Goal: Information Seeking & Learning: Learn about a topic

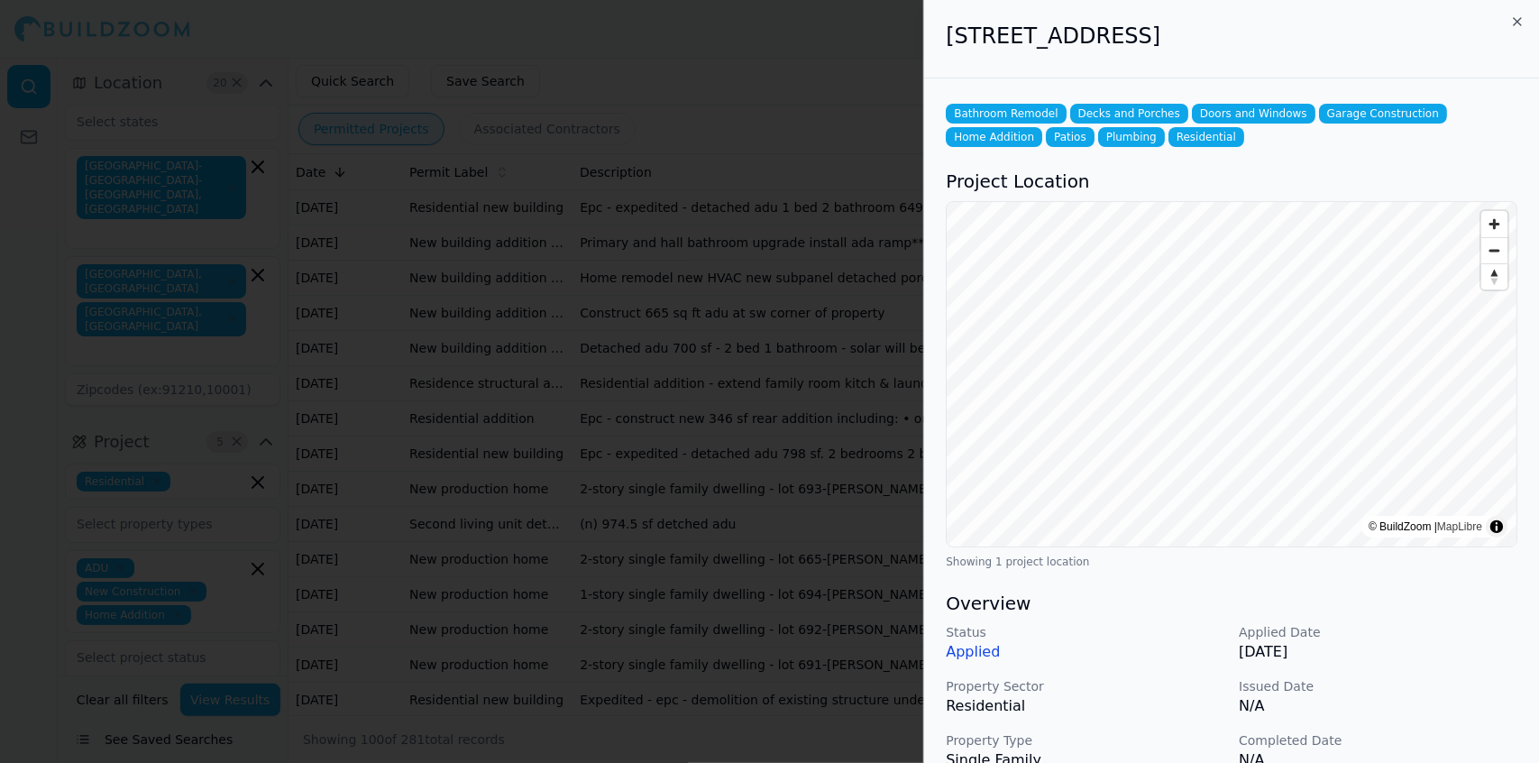
scroll to position [1184, 0]
click at [1197, 651] on p "Applied" at bounding box center [1084, 652] width 279 height 22
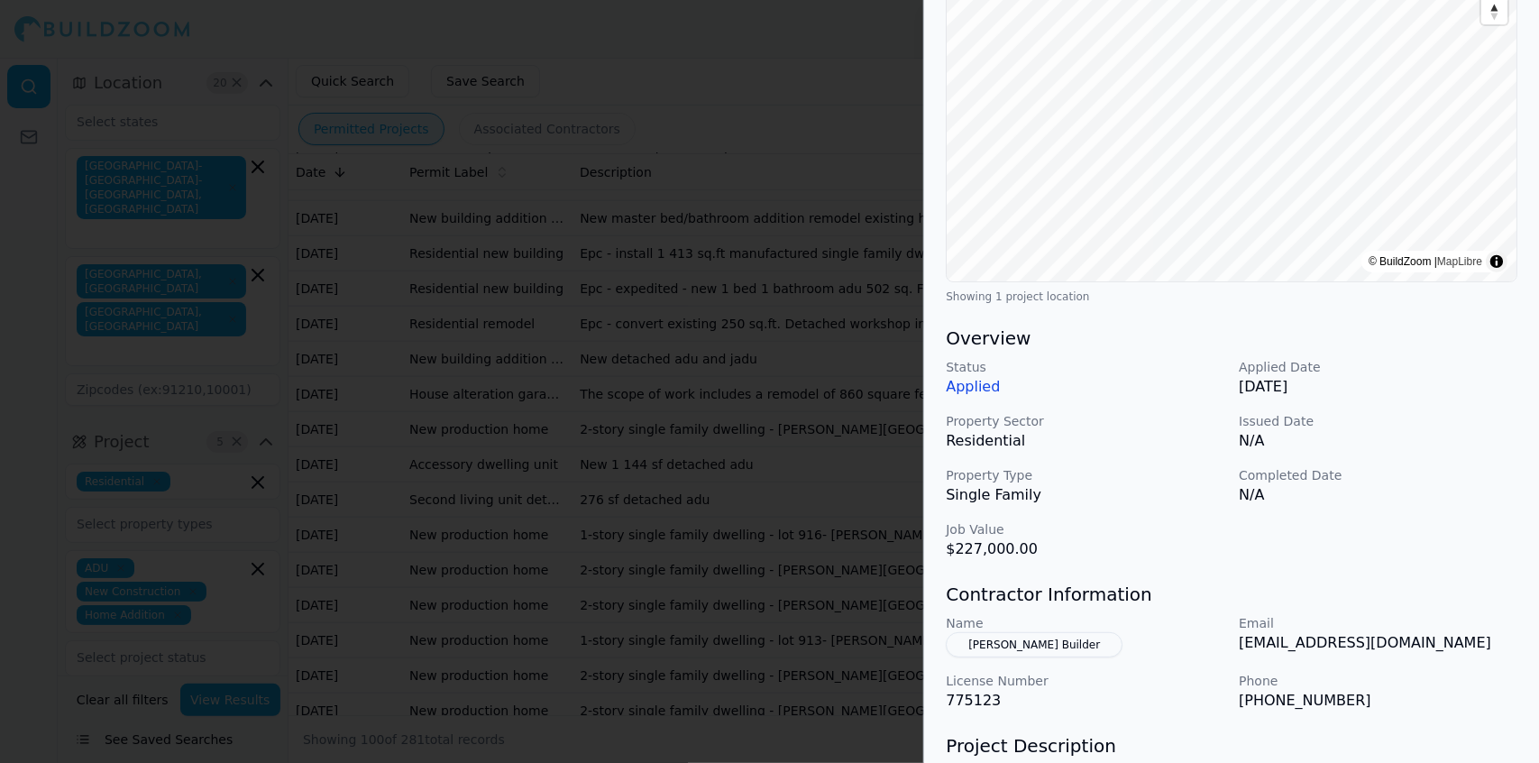
scroll to position [269, 0]
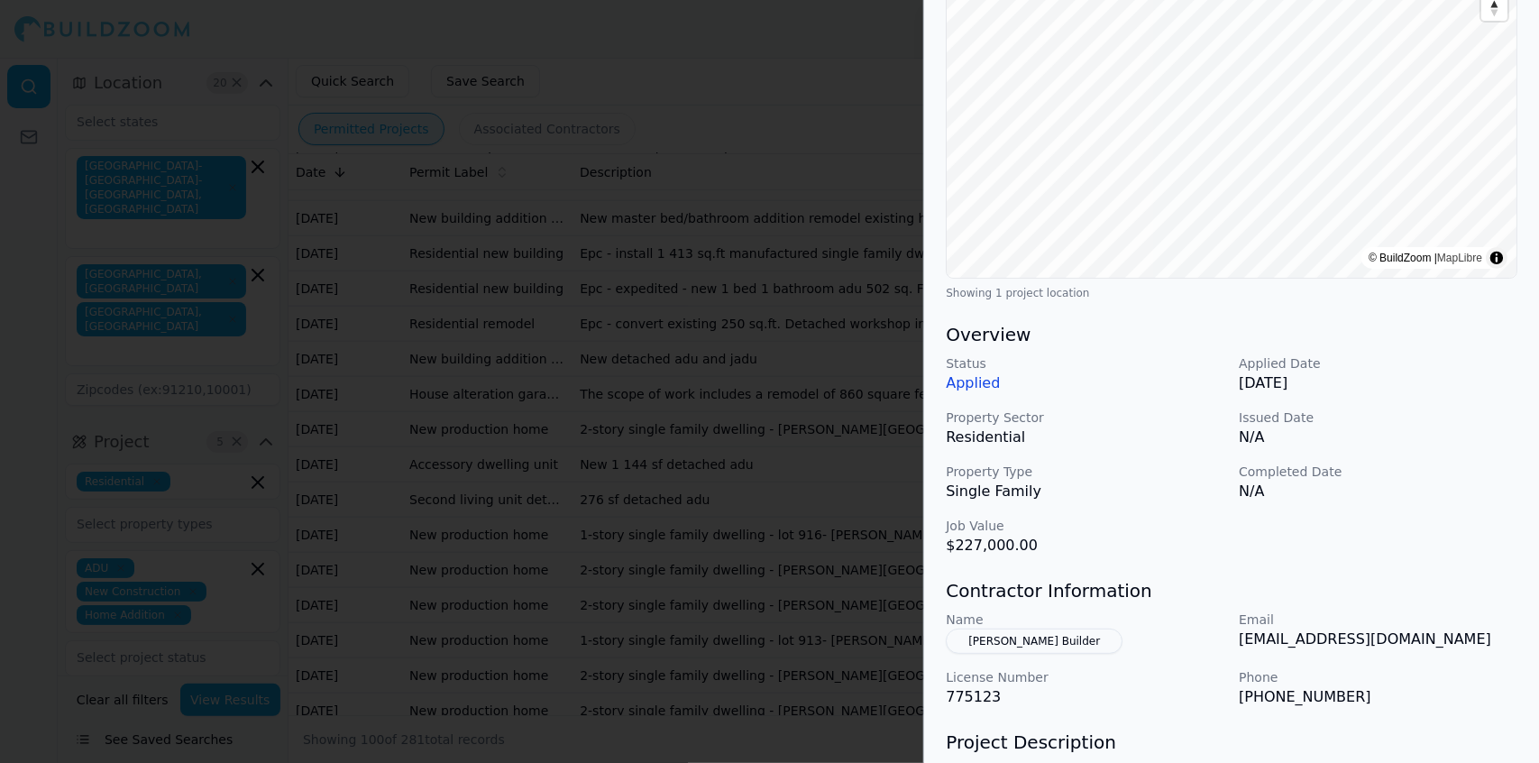
click at [1442, 557] on div "Bathroom Remodel Decks and Porches Doors and Windows Garage Construction Home A…" at bounding box center [1231, 414] width 615 height 1208
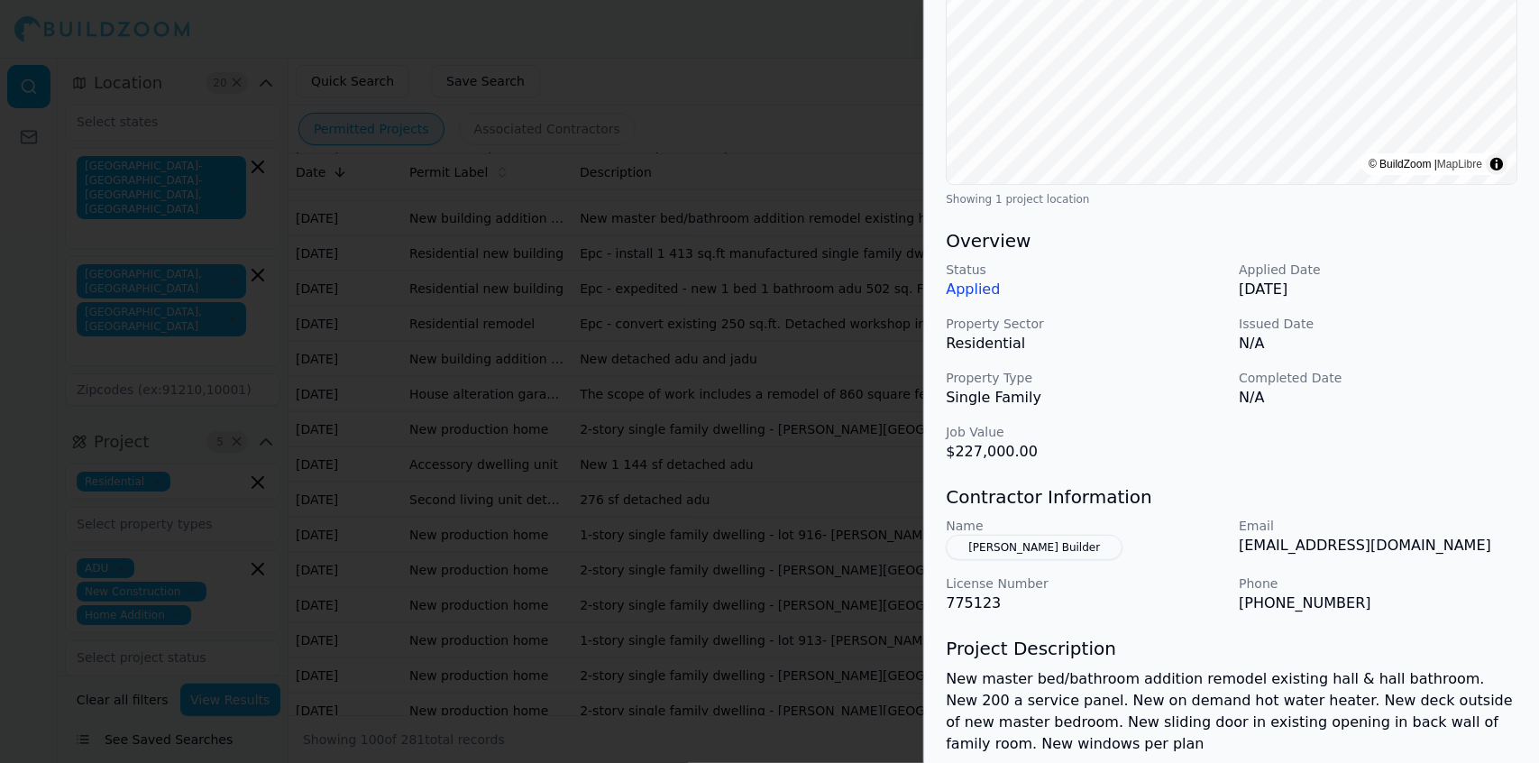
scroll to position [364, 0]
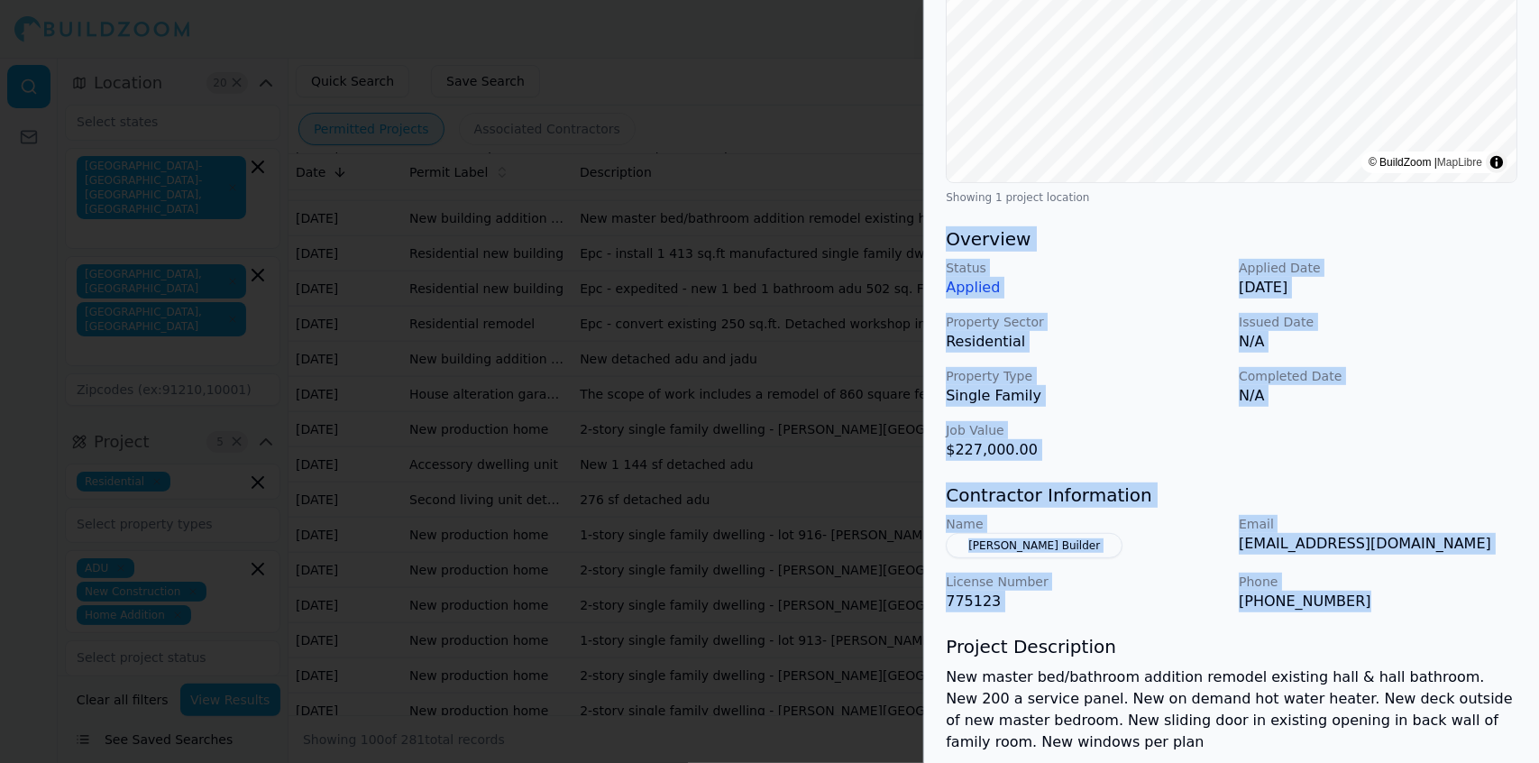
drag, startPoint x: 1355, startPoint y: 600, endPoint x: 948, endPoint y: 242, distance: 541.5
click at [948, 242] on div "Bathroom Remodel Decks and Porches Doors and Windows Garage Construction Home A…" at bounding box center [1231, 318] width 615 height 1208
copy div "Overview Status Applied Applied Date [DATE] Property Sector Residential Issued …"
click at [1419, 620] on div "Bathroom Remodel Decks and Porches Doors and Windows Garage Construction Home A…" at bounding box center [1231, 318] width 615 height 1208
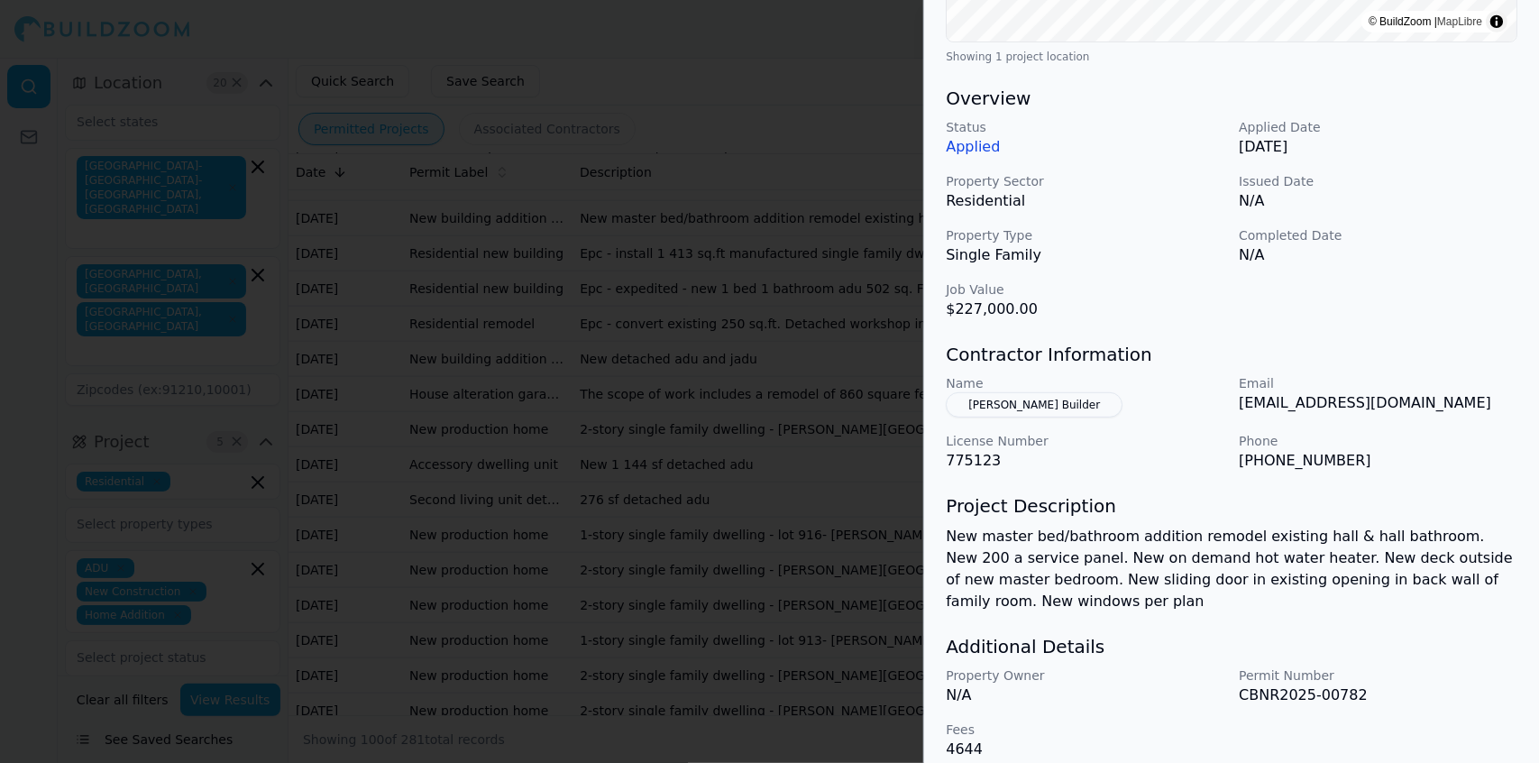
scroll to position [522, 0]
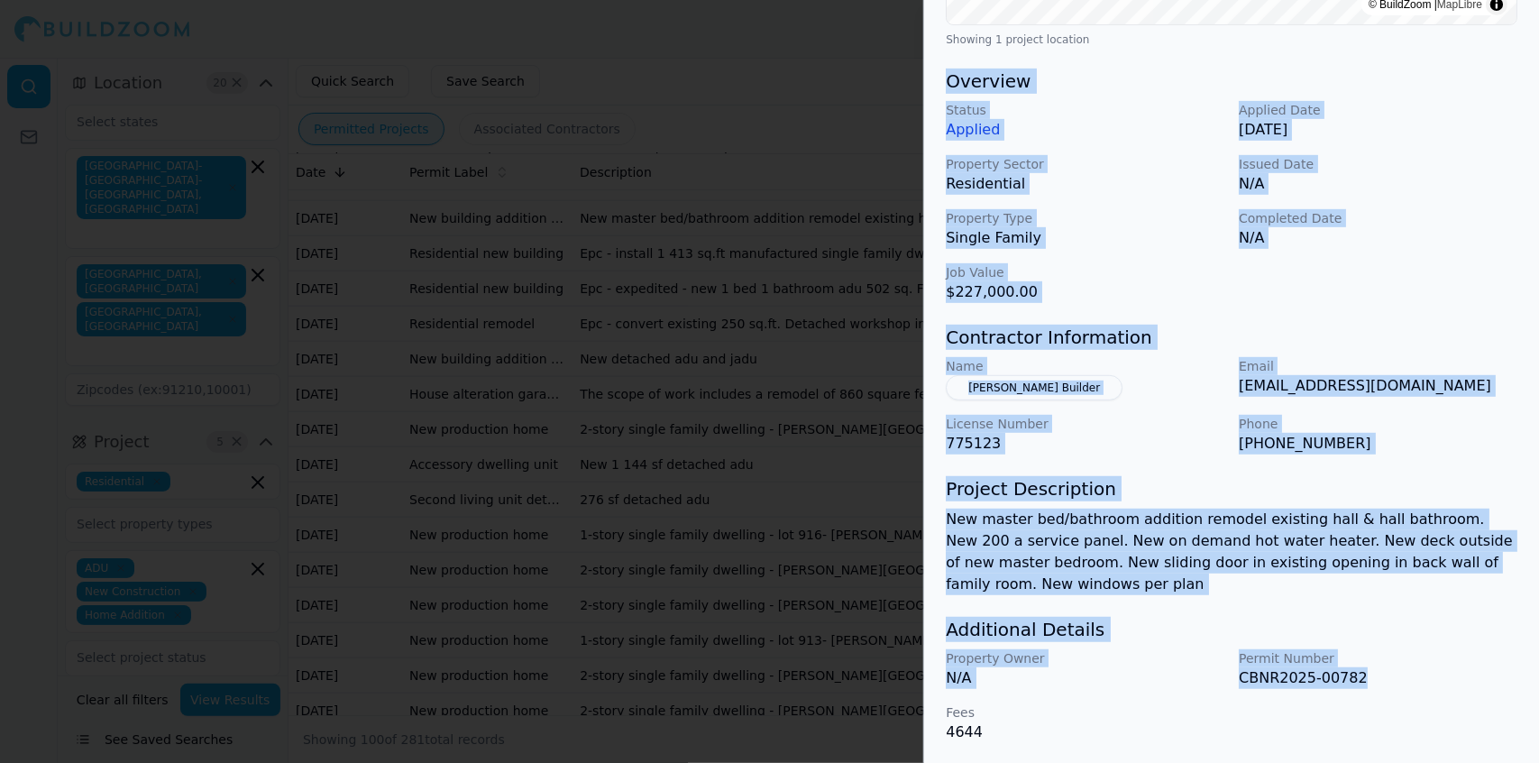
drag, startPoint x: 1363, startPoint y: 671, endPoint x: 943, endPoint y: 80, distance: 724.5
click at [943, 80] on div "Bathroom Remodel Decks and Porches Doors and Windows Garage Construction Home A…" at bounding box center [1231, 161] width 615 height 1208
copy div "Overview Status Applied Applied Date [DATE] Property Sector Residential Issued …"
click at [1441, 146] on div "Status Applied Applied Date [DATE] Property Sector Residential Issued Date N/A …" at bounding box center [1230, 202] width 571 height 202
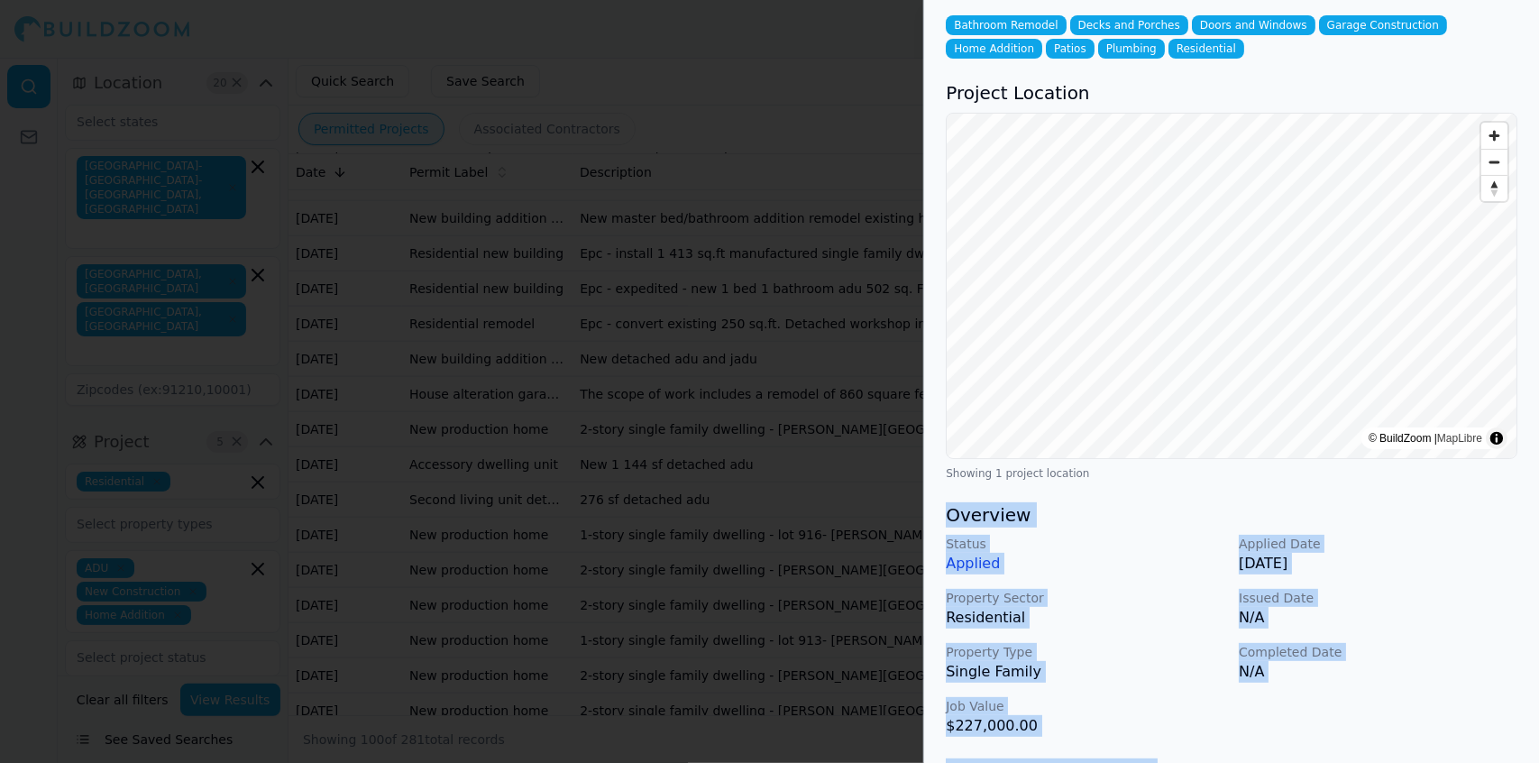
scroll to position [0, 0]
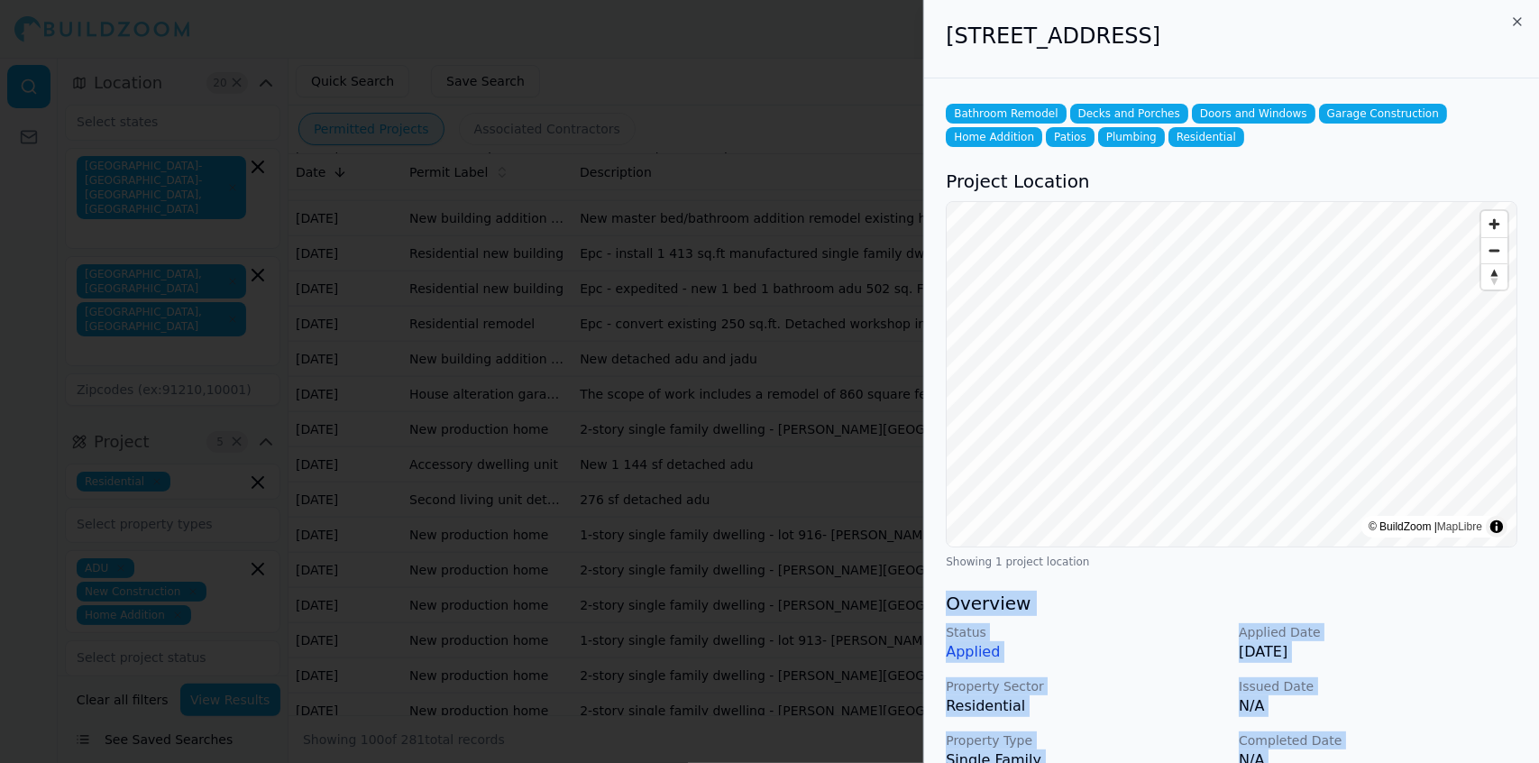
click at [671, 174] on div at bounding box center [769, 381] width 1539 height 763
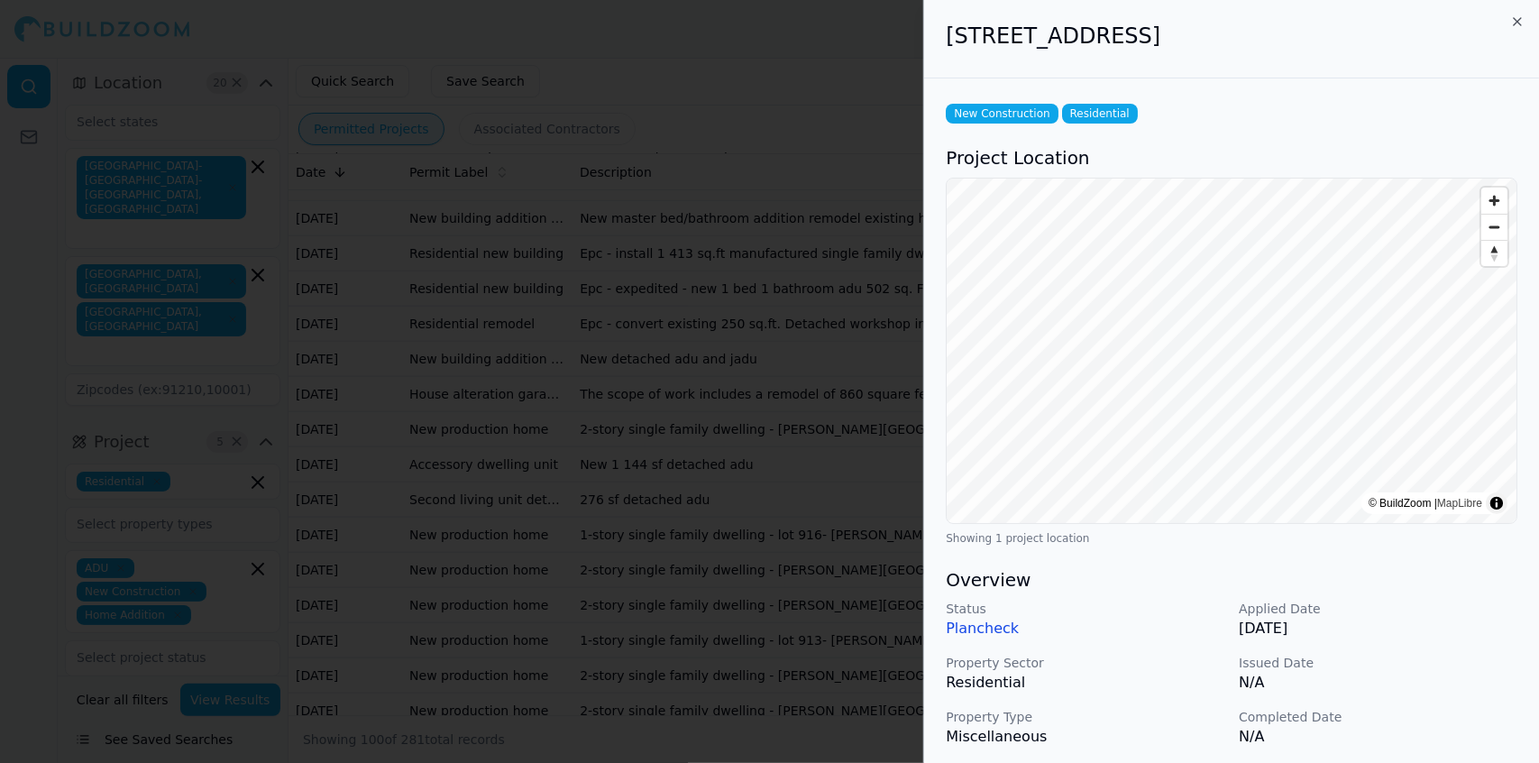
click at [1427, 688] on p "N/A" at bounding box center [1377, 682] width 279 height 22
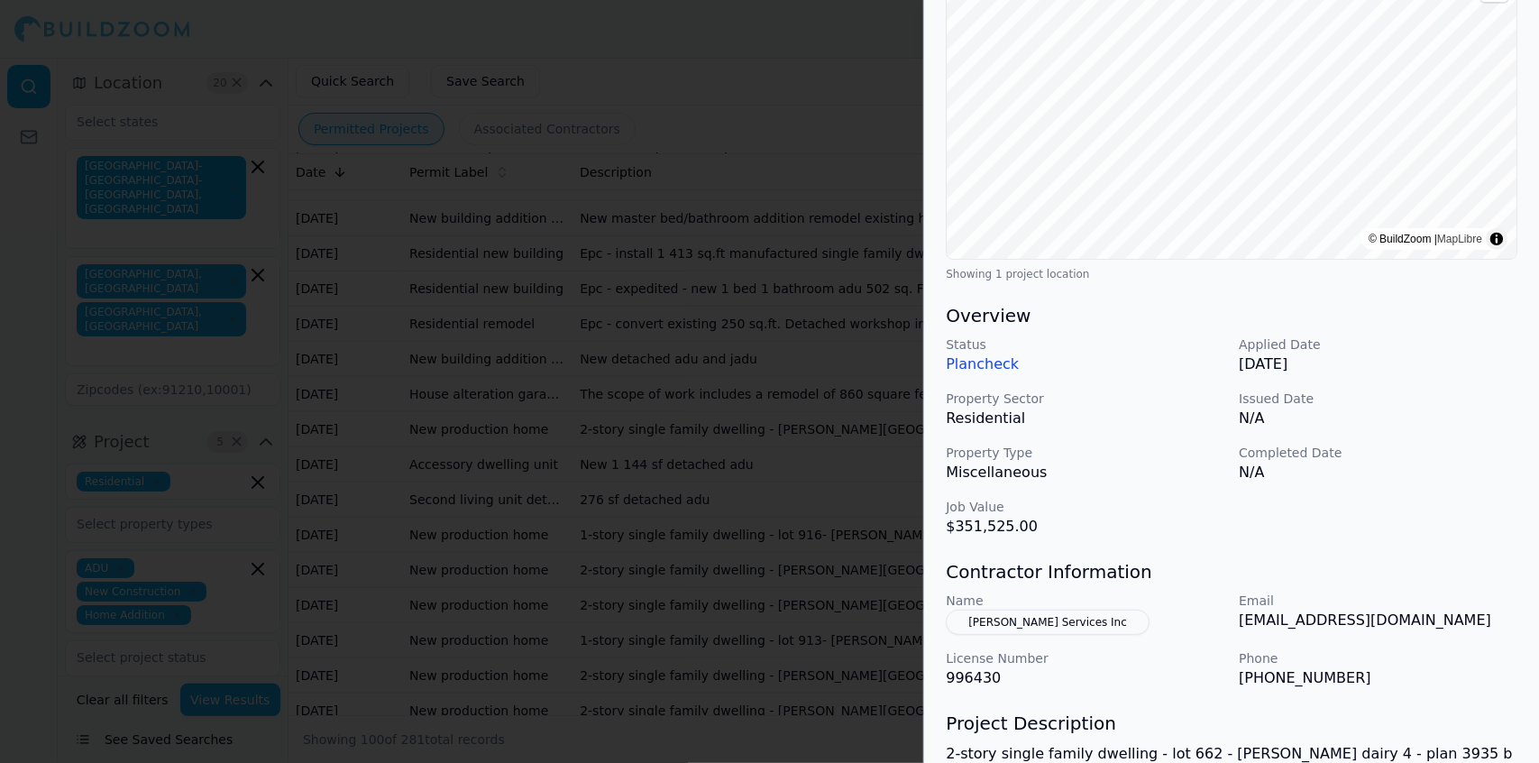
scroll to position [266, 0]
drag, startPoint x: 186, startPoint y: 100, endPoint x: 519, endPoint y: 188, distance: 345.0
drag, startPoint x: 519, startPoint y: 188, endPoint x: 433, endPoint y: 165, distance: 89.6
click at [433, 165] on div at bounding box center [769, 381] width 1539 height 763
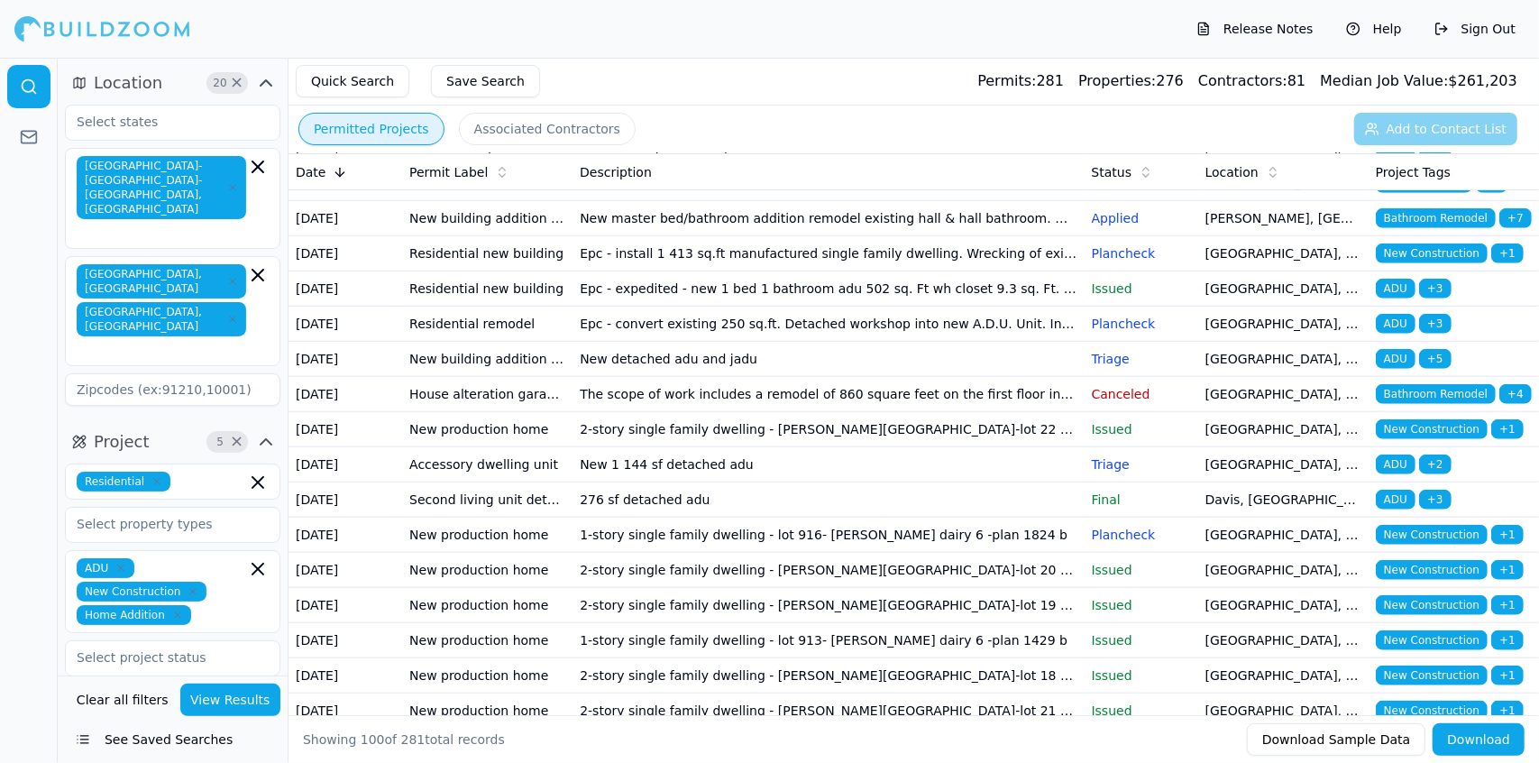
drag, startPoint x: 701, startPoint y: 537, endPoint x: 689, endPoint y: 542, distance: 13.4
click at [689, 131] on td "The scope of work includes a remodel of 860 square feet on the first floor incl…" at bounding box center [827, 113] width 511 height 35
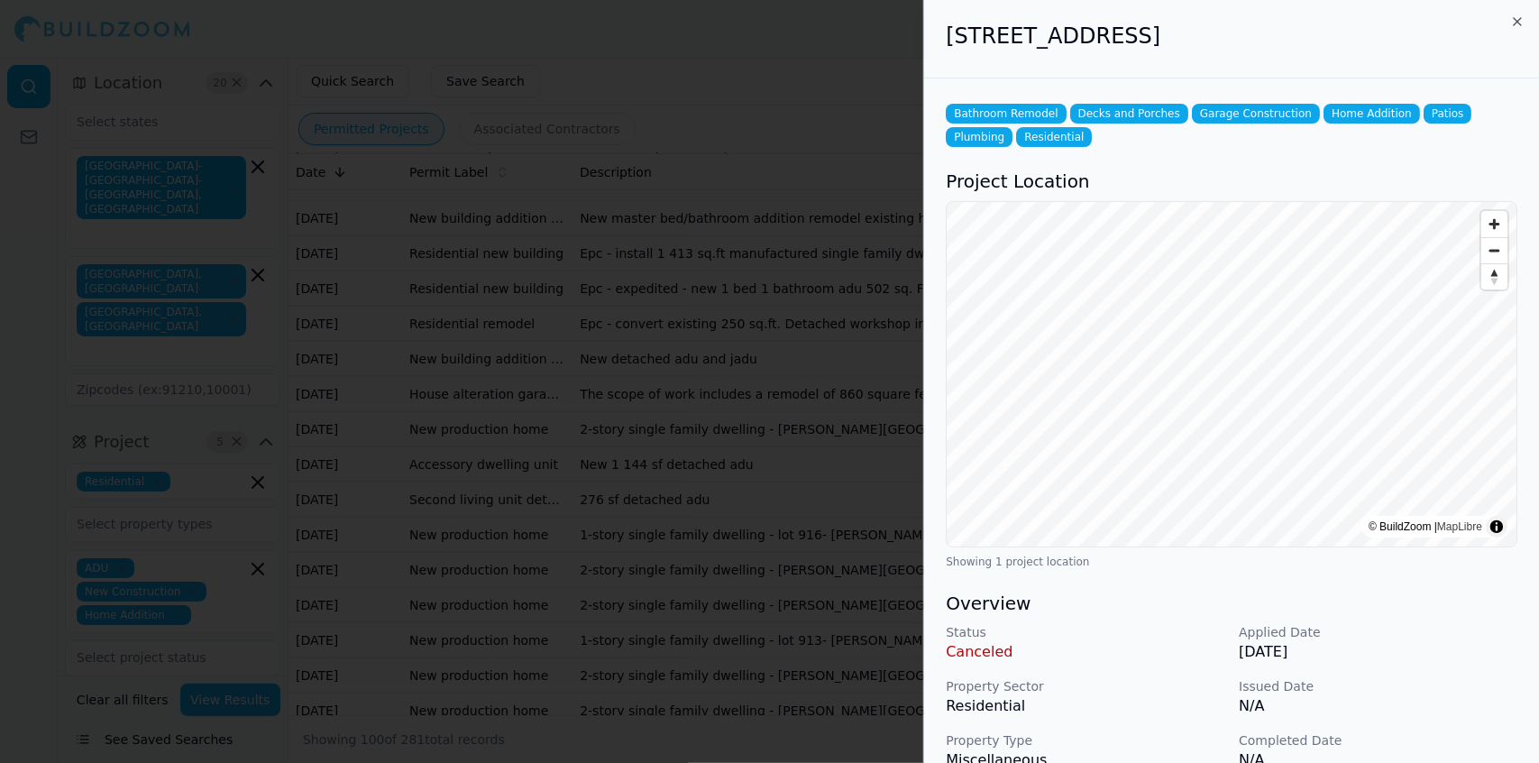
click at [1442, 690] on p "Issued Date" at bounding box center [1377, 686] width 279 height 18
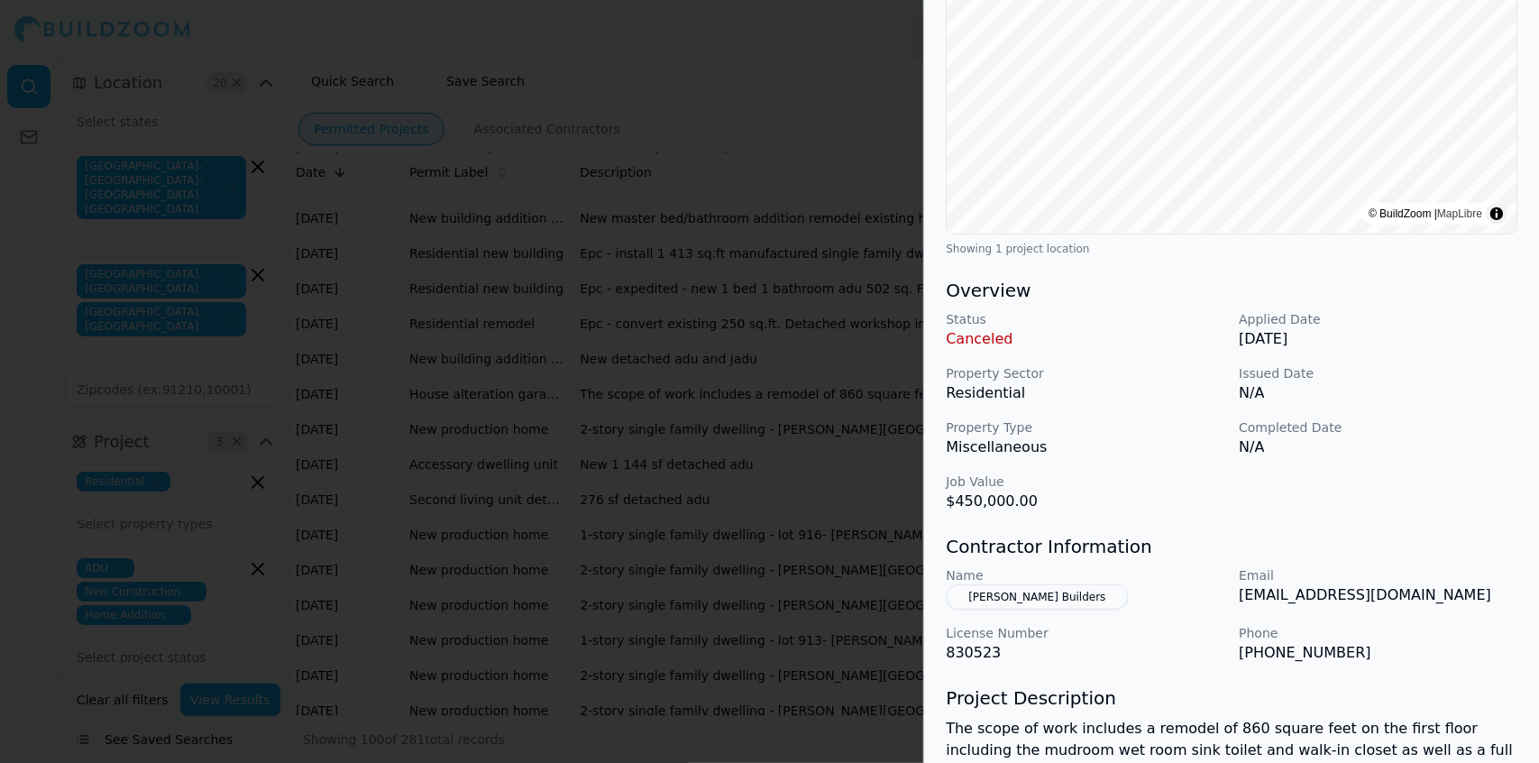
scroll to position [315, 0]
click at [1480, 595] on p "[EMAIL_ADDRESS][DOMAIN_NAME]" at bounding box center [1377, 592] width 279 height 22
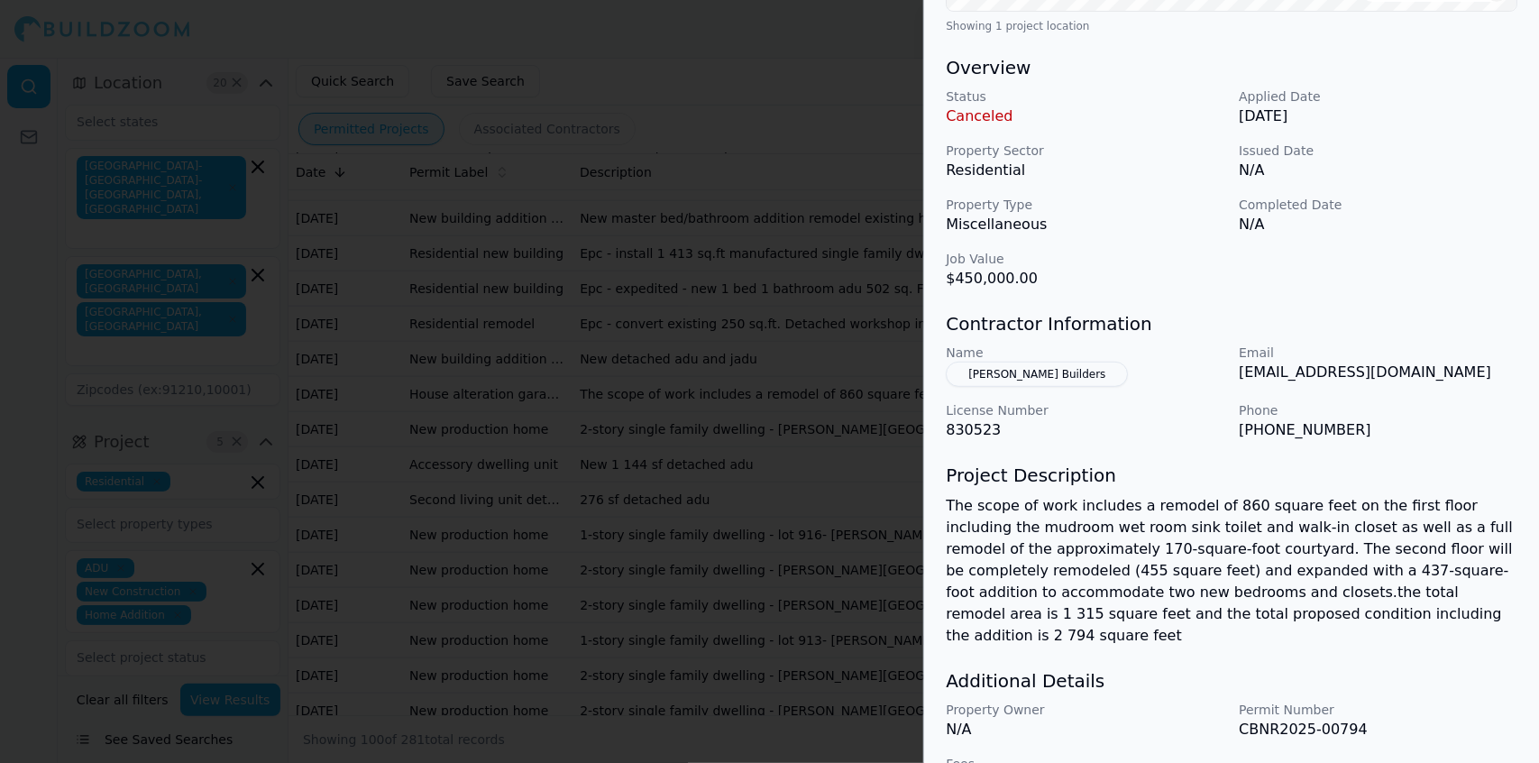
scroll to position [565, 0]
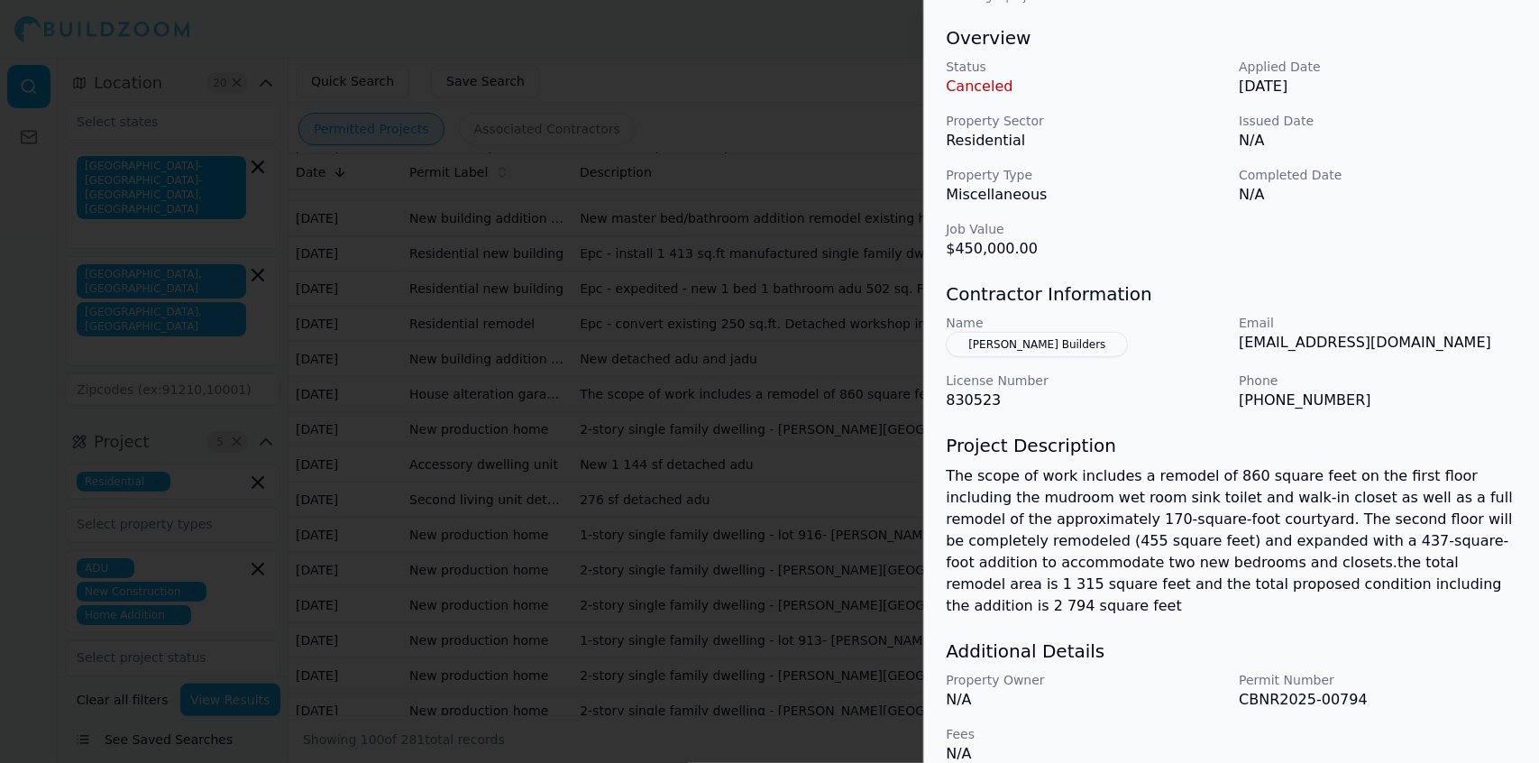
click at [1460, 97] on div "Status Canceled Applied Date [DATE] Property Sector Residential Issued Date N/A…" at bounding box center [1230, 159] width 571 height 202
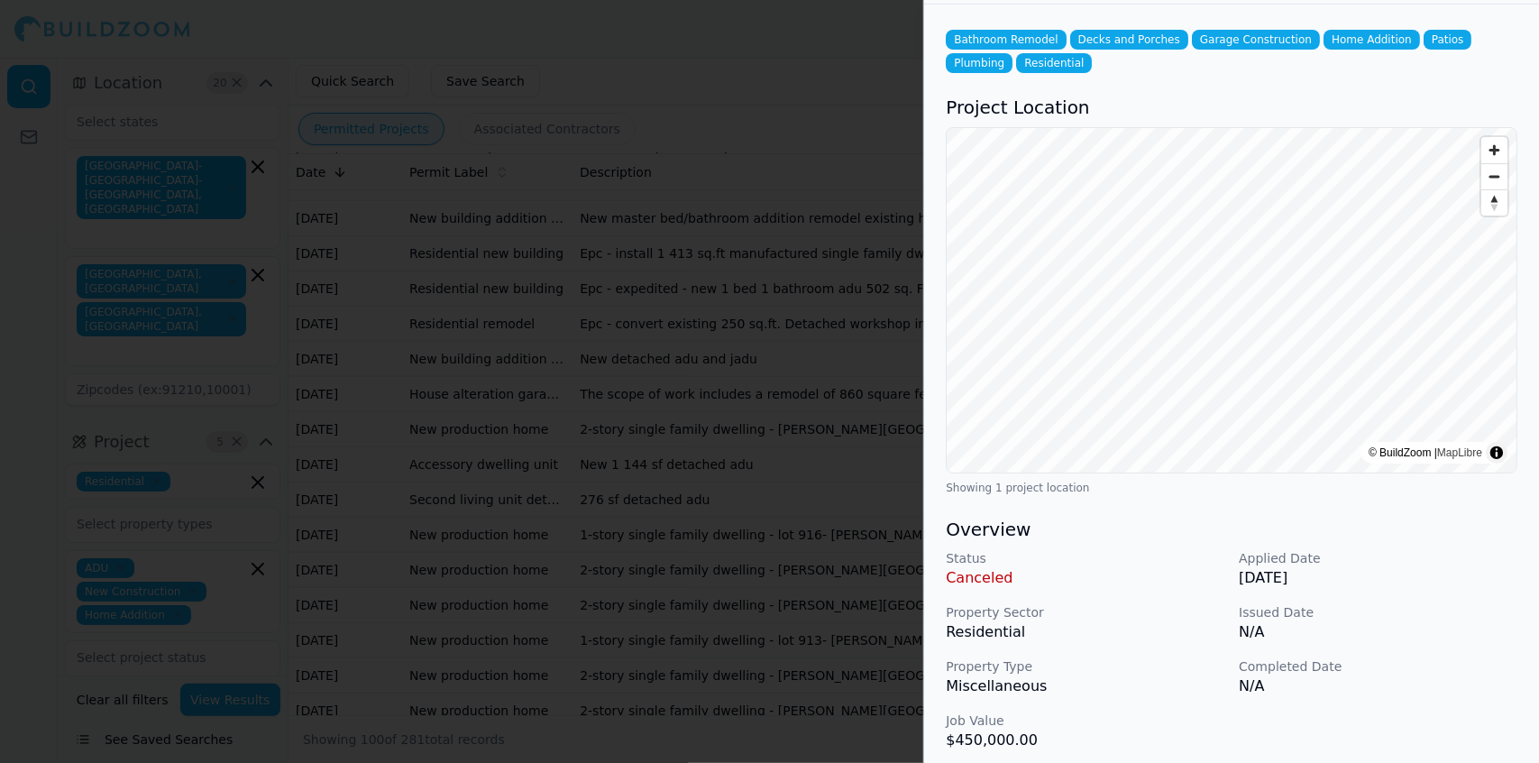
scroll to position [0, 0]
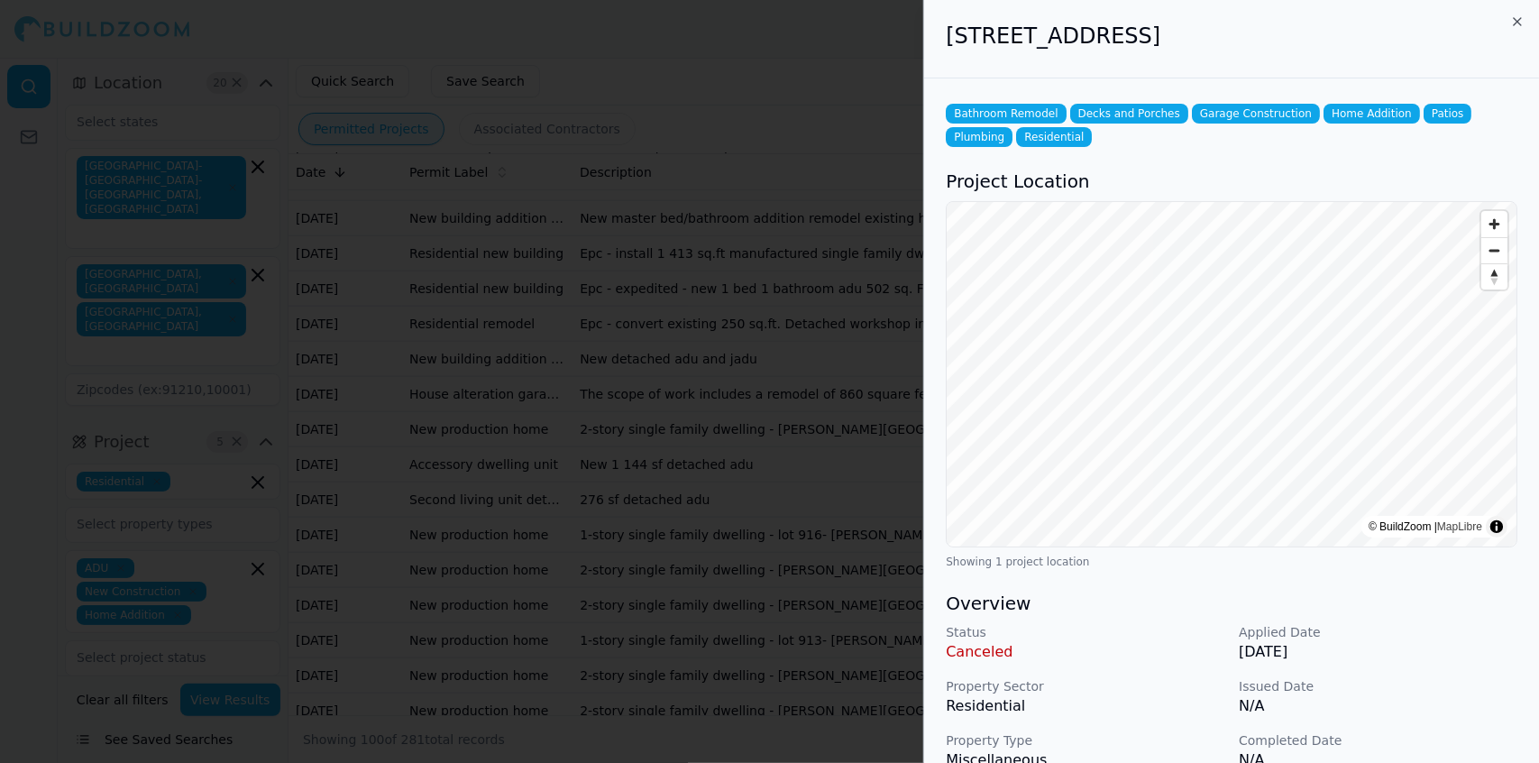
click at [1422, 680] on p "Issued Date" at bounding box center [1377, 686] width 279 height 18
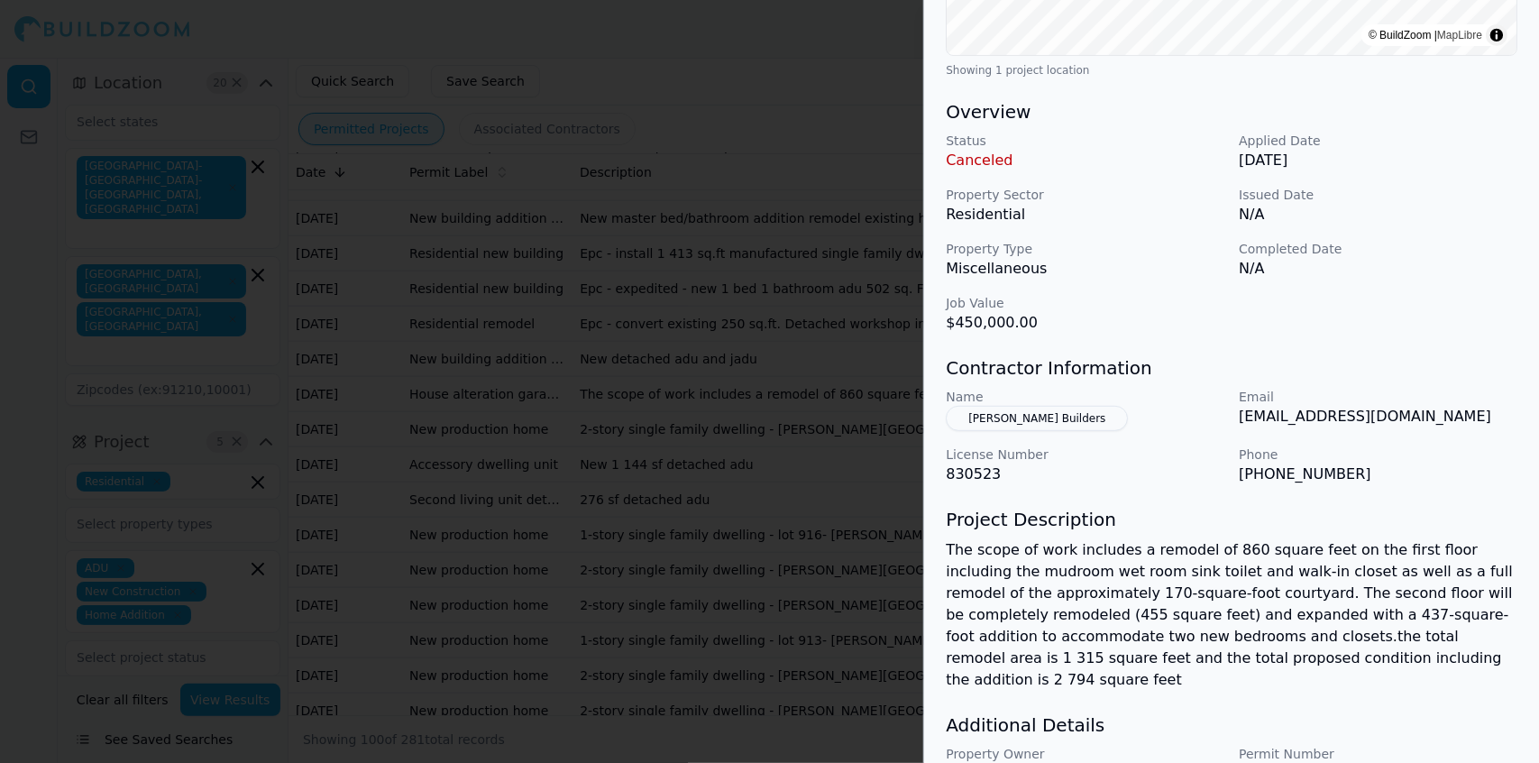
scroll to position [496, 0]
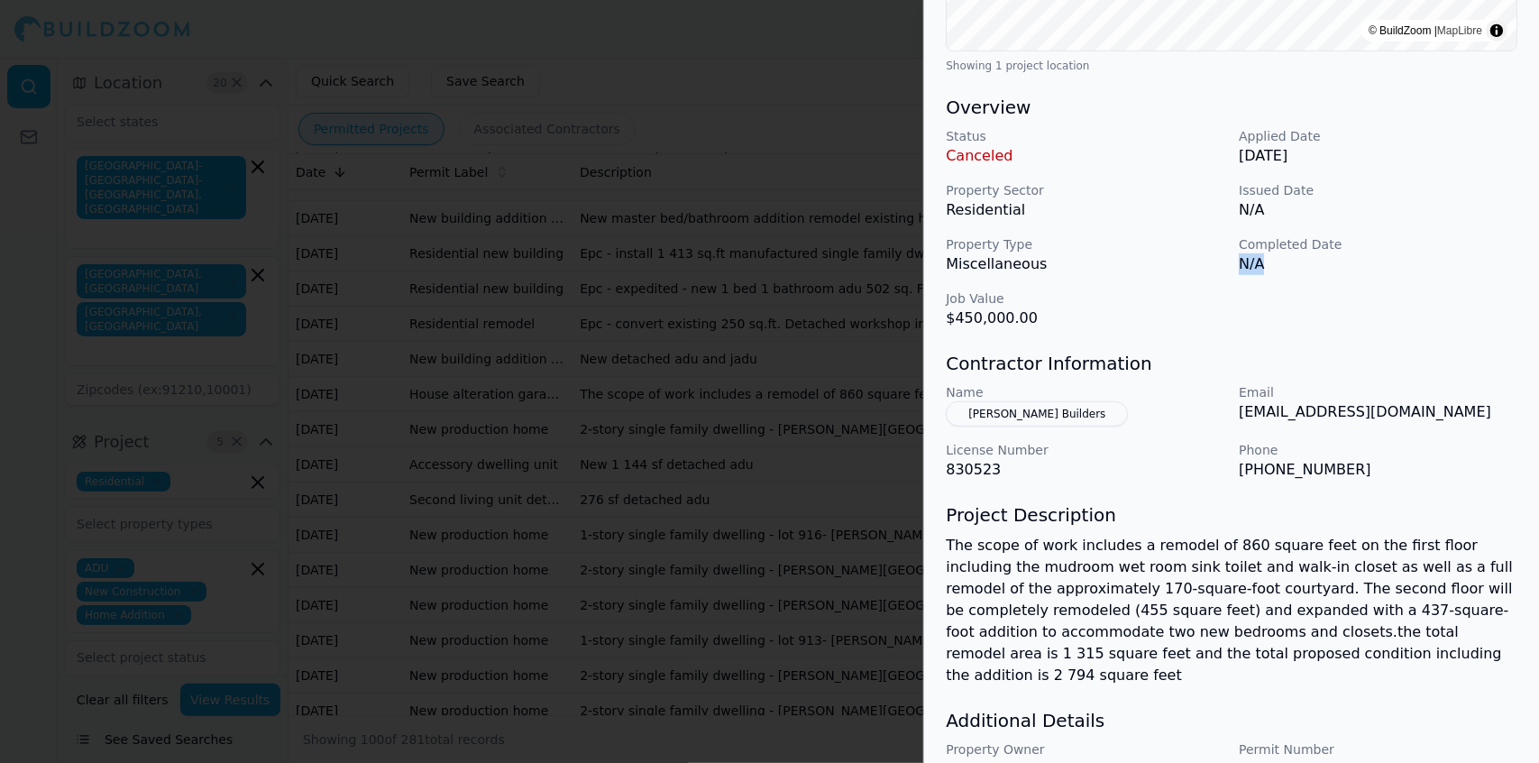
drag, startPoint x: 1428, startPoint y: 250, endPoint x: 1441, endPoint y: 309, distance: 61.0
click at [1441, 309] on div "Status Canceled Applied Date [DATE] Property Sector Residential Issued Date N/A…" at bounding box center [1230, 228] width 571 height 202
click at [1132, 550] on p "The scope of work includes a remodel of 860 square feet on the first floor incl…" at bounding box center [1230, 609] width 571 height 151
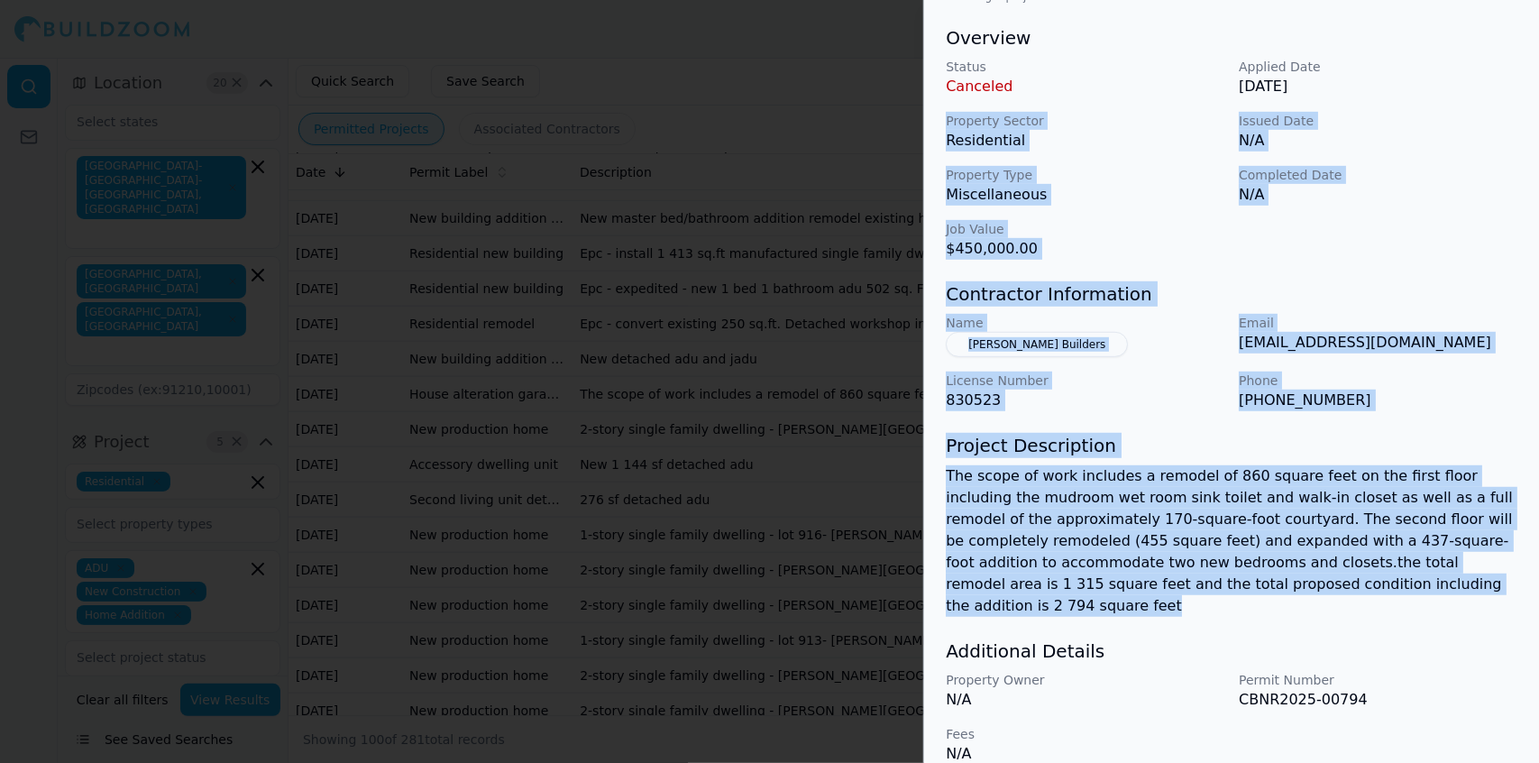
drag, startPoint x: 1363, startPoint y: 580, endPoint x: 943, endPoint y: 127, distance: 617.4
click at [943, 127] on div "Bathroom Remodel Decks and Porches Garage Construction Home Addition Patios Plu…" at bounding box center [1231, 149] width 615 height 1273
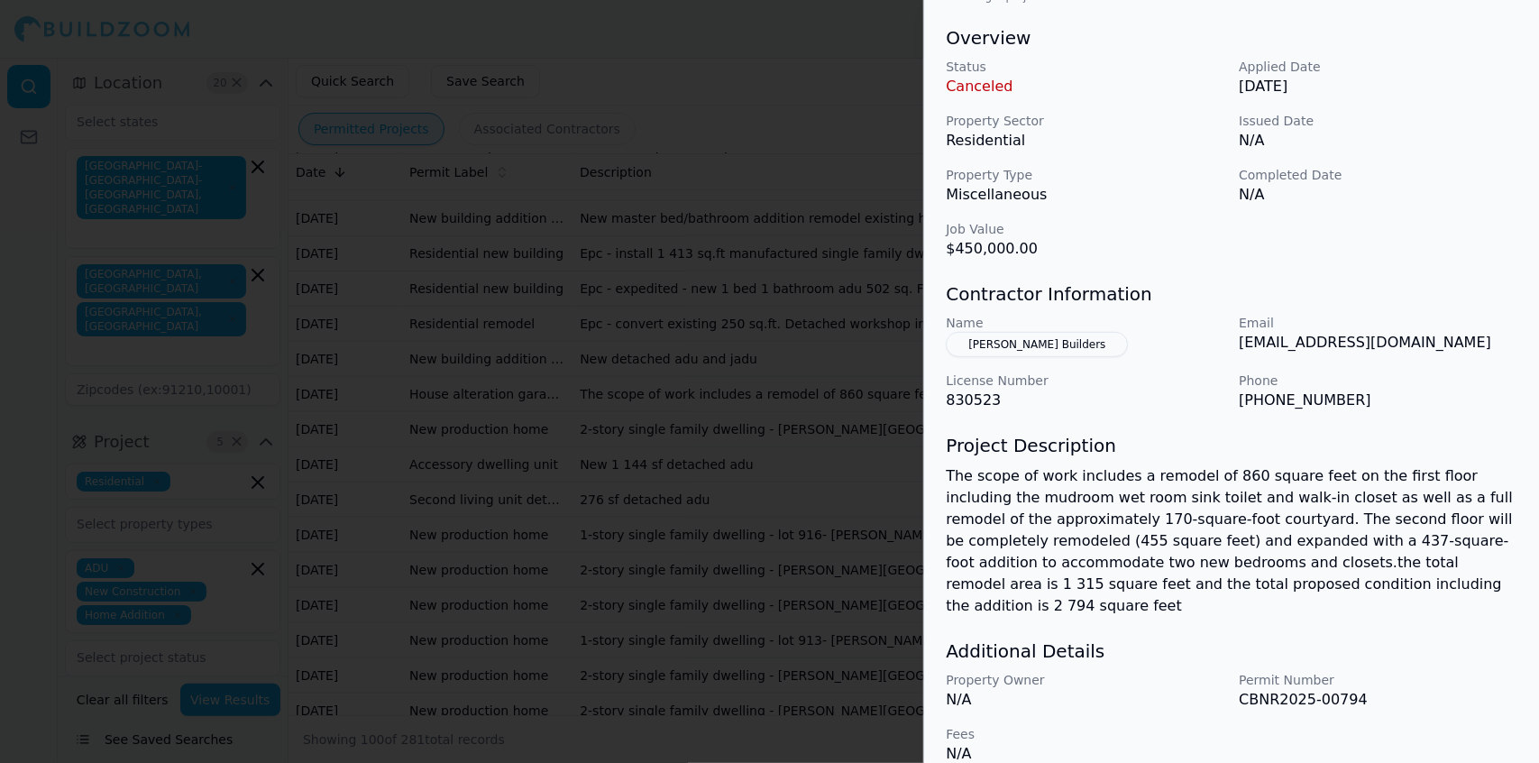
click at [1099, 671] on p "Property Owner" at bounding box center [1084, 680] width 279 height 18
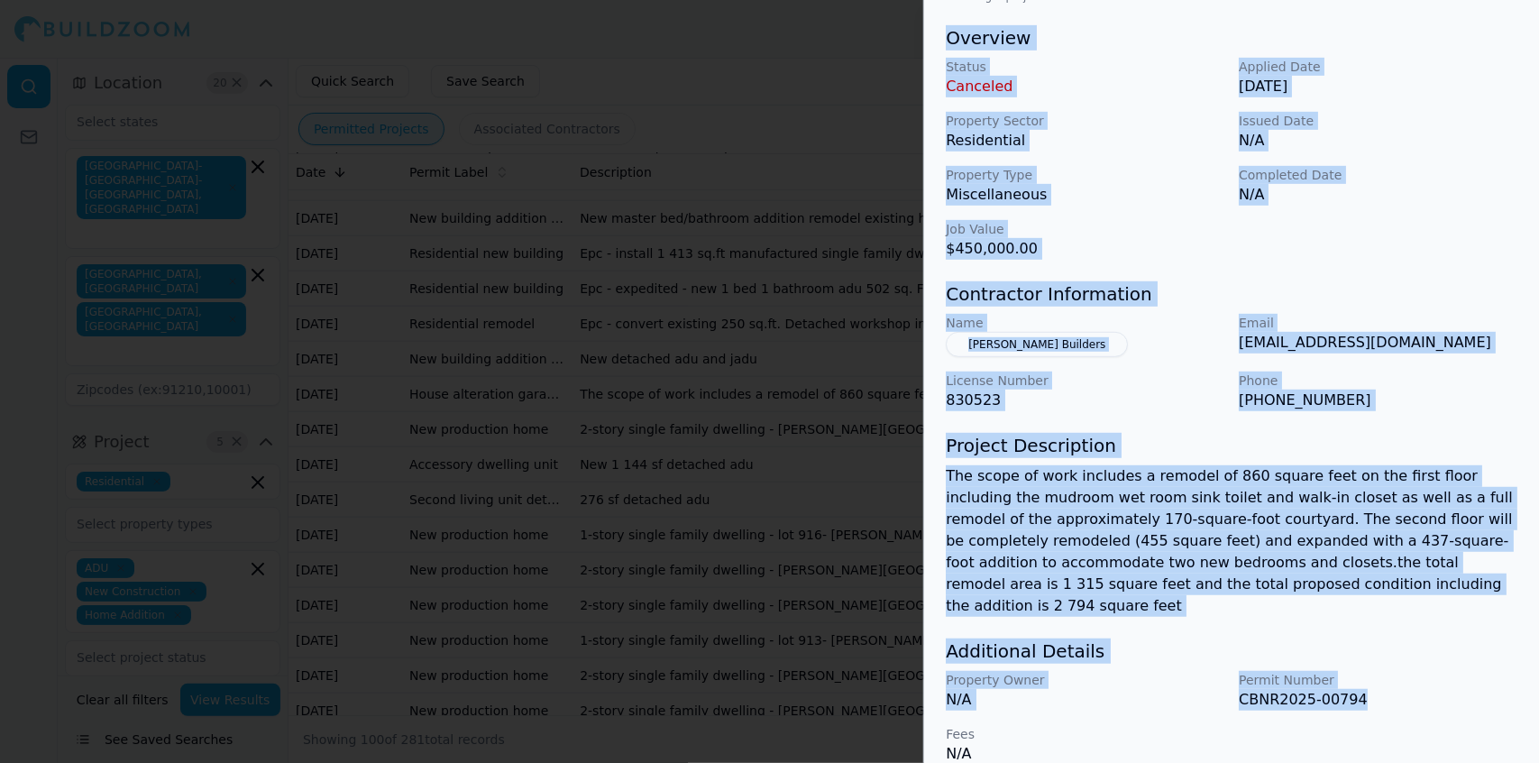
drag, startPoint x: 1379, startPoint y: 677, endPoint x: 945, endPoint y: 40, distance: 771.2
click at [945, 40] on div "Bathroom Remodel Decks and Porches Garage Construction Home Addition Patios Plu…" at bounding box center [1231, 149] width 615 height 1273
copy div "Overview Status Canceled Applied Date [DATE] Property Sector Residential Issued…"
click at [660, 85] on div at bounding box center [769, 381] width 1539 height 763
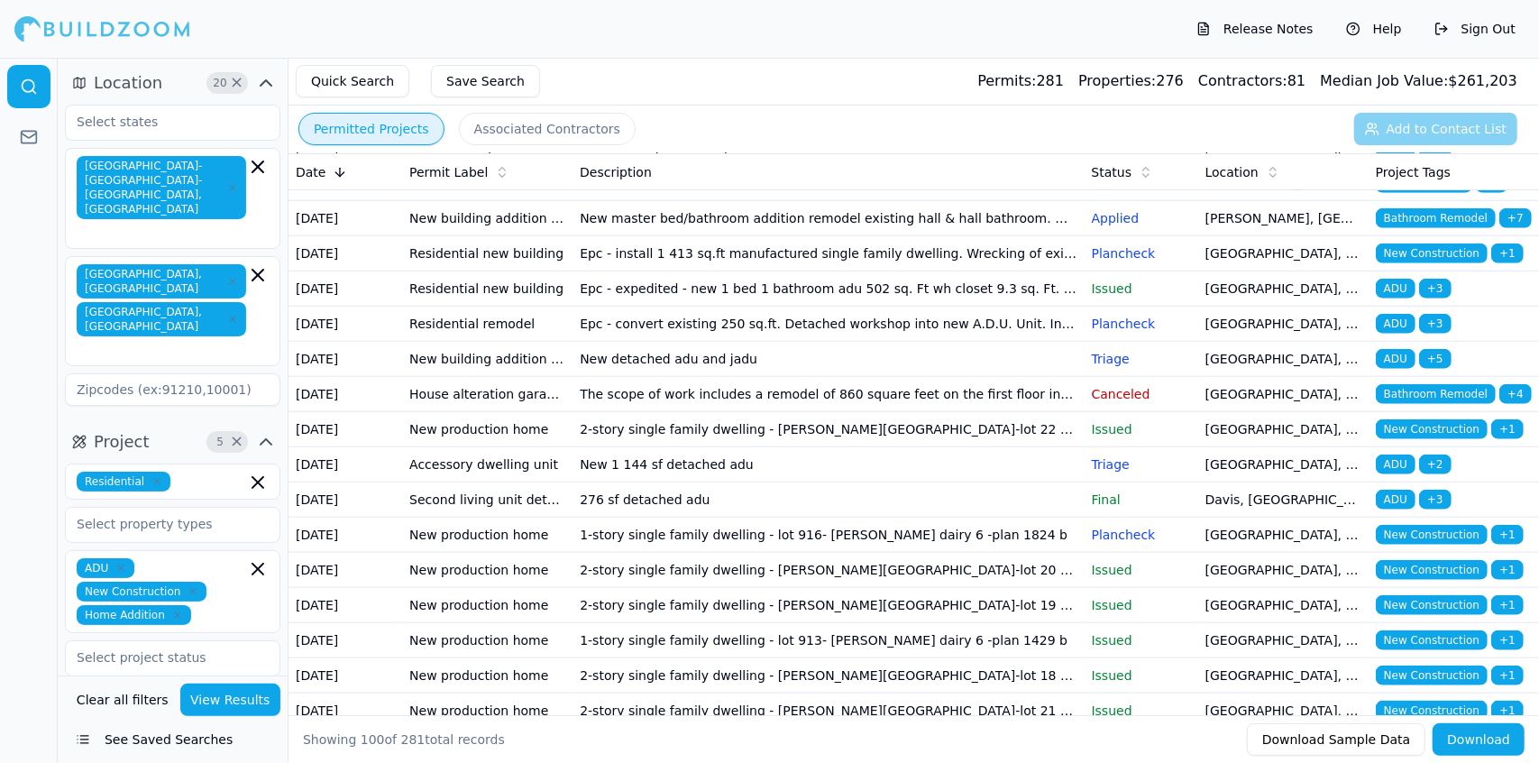
click at [937, 131] on td "The scope of work includes a remodel of 860 square feet on the first floor incl…" at bounding box center [827, 113] width 511 height 35
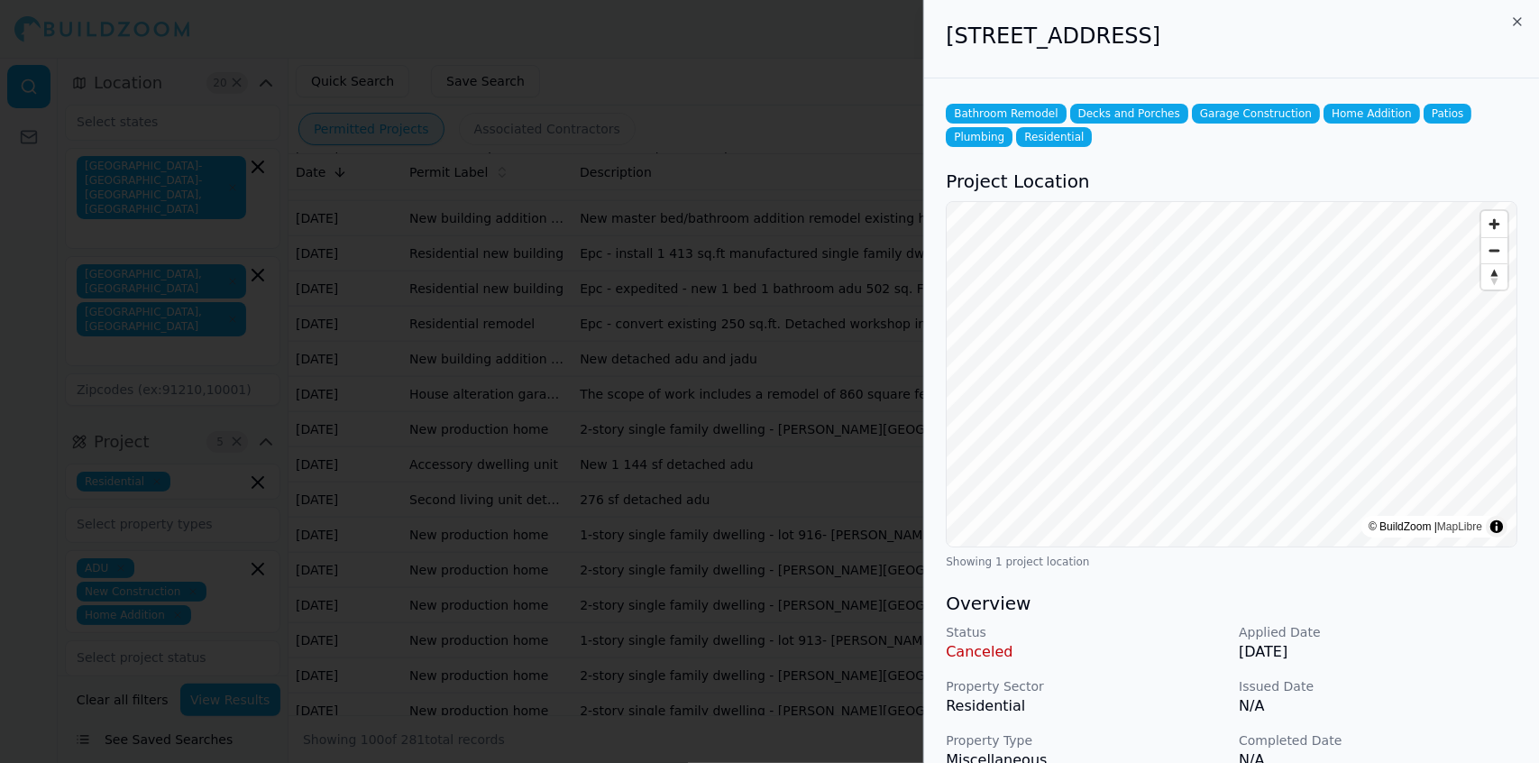
click at [1476, 685] on p "Issued Date" at bounding box center [1377, 686] width 279 height 18
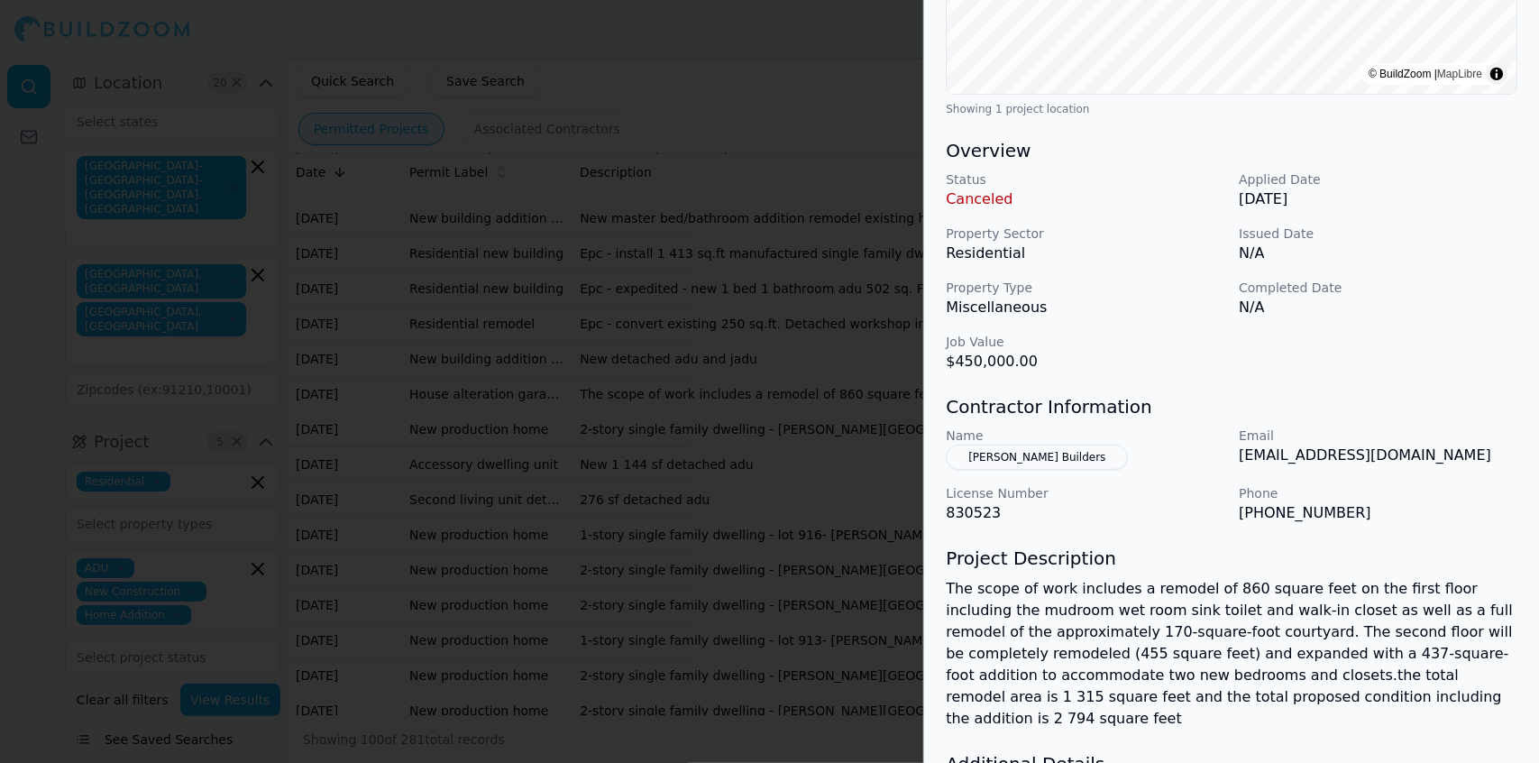
scroll to position [454, 0]
click at [1474, 405] on h3 "Contractor Information" at bounding box center [1230, 404] width 571 height 25
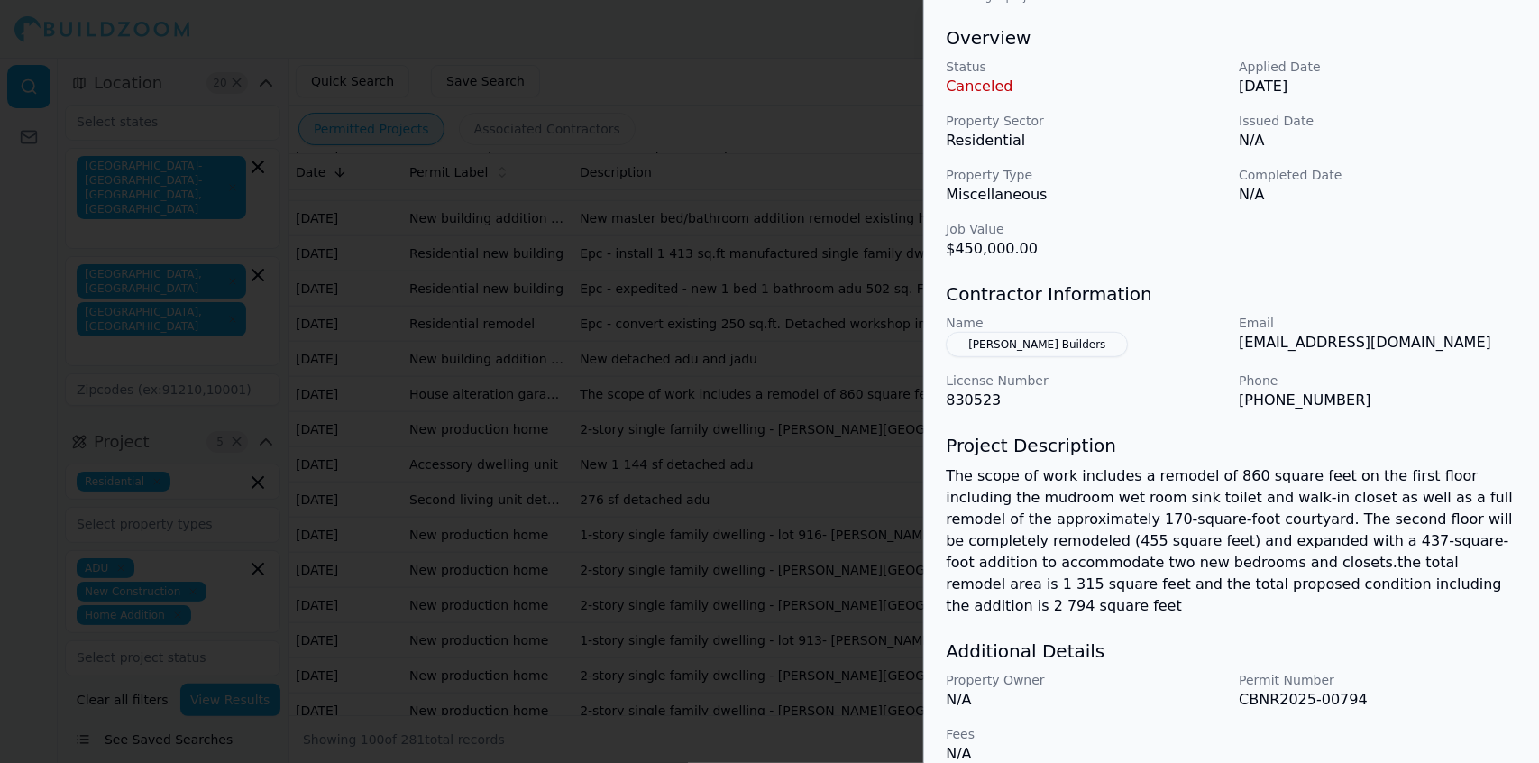
click at [1429, 143] on p "N/A" at bounding box center [1377, 141] width 279 height 22
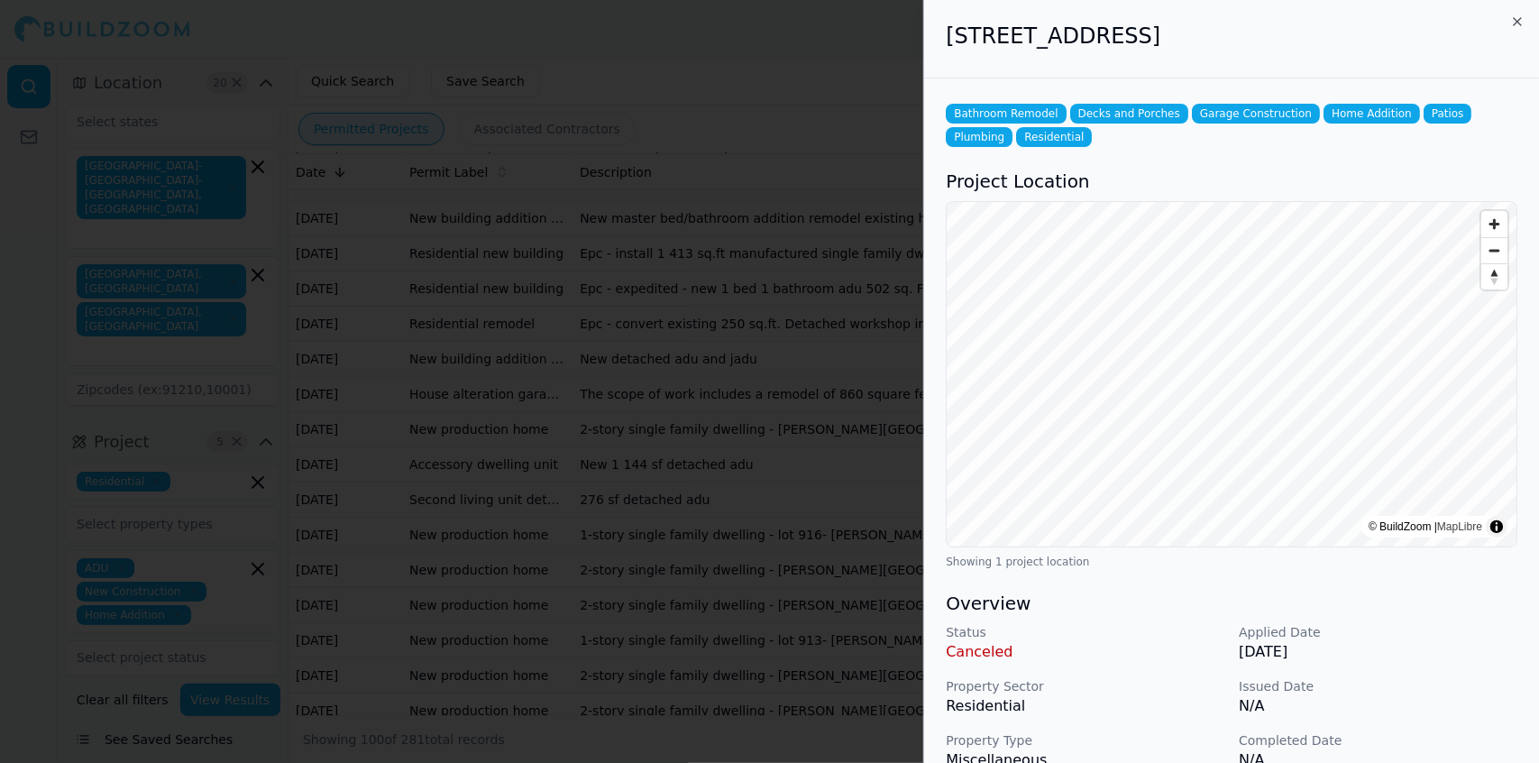
drag, startPoint x: 1374, startPoint y: 37, endPoint x: 937, endPoint y: 64, distance: 437.1
click at [937, 64] on div "[STREET_ADDRESS]" at bounding box center [1231, 39] width 615 height 78
copy h2 "[STREET_ADDRESS]"
click at [598, 136] on div at bounding box center [769, 381] width 1539 height 763
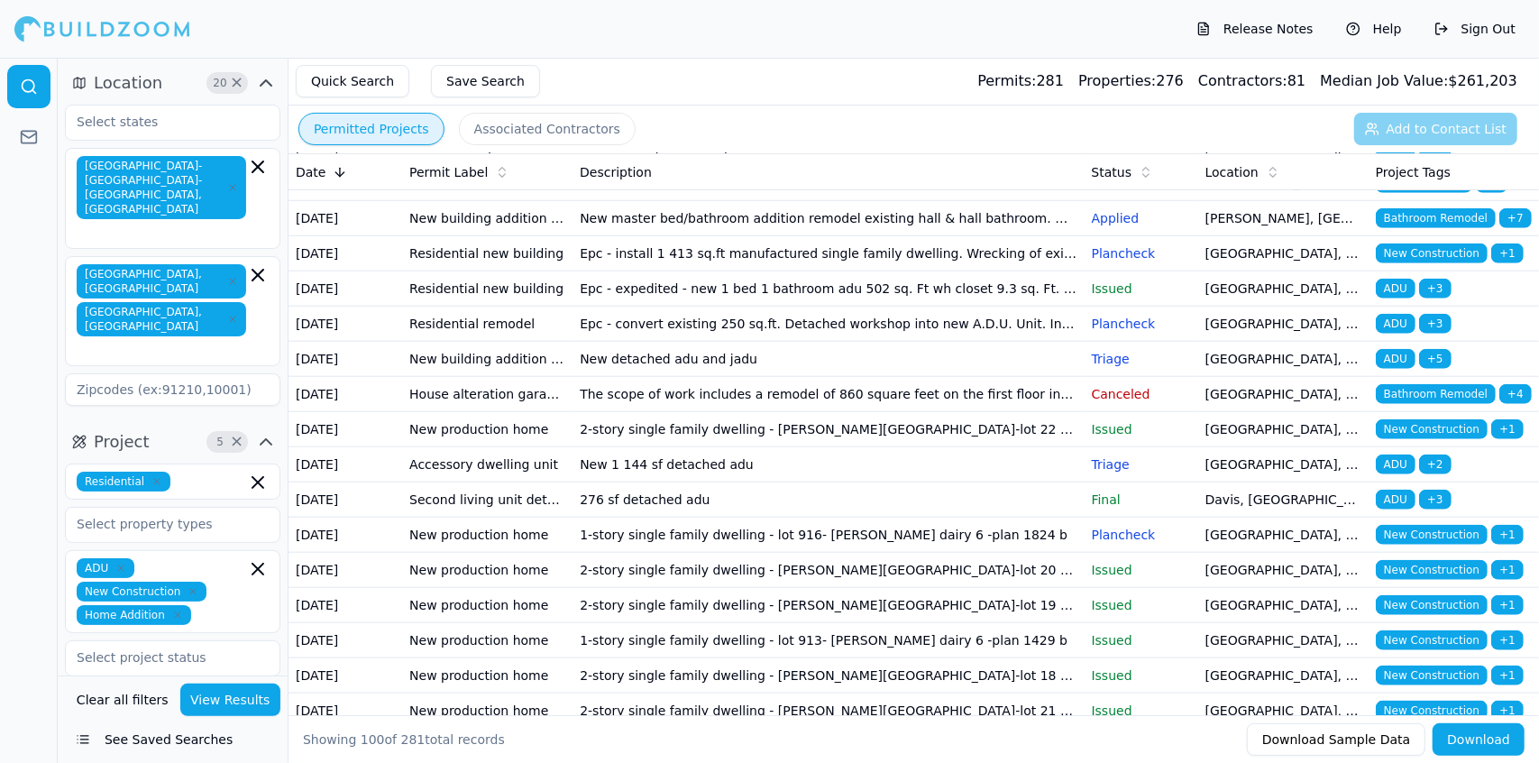
click at [684, 166] on td "New adu duplex 1 story" at bounding box center [827, 148] width 511 height 35
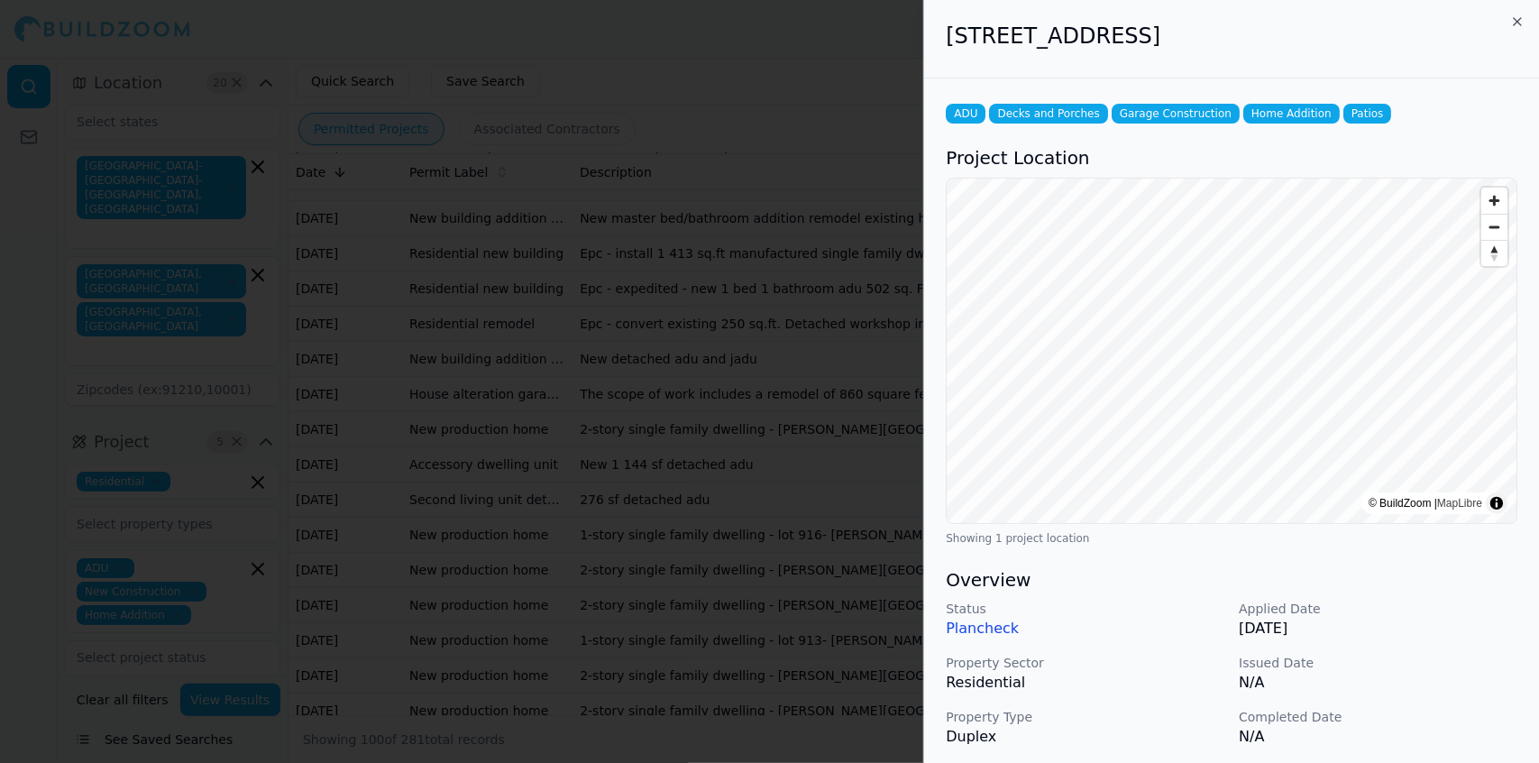
click at [1466, 679] on p "N/A" at bounding box center [1377, 682] width 279 height 22
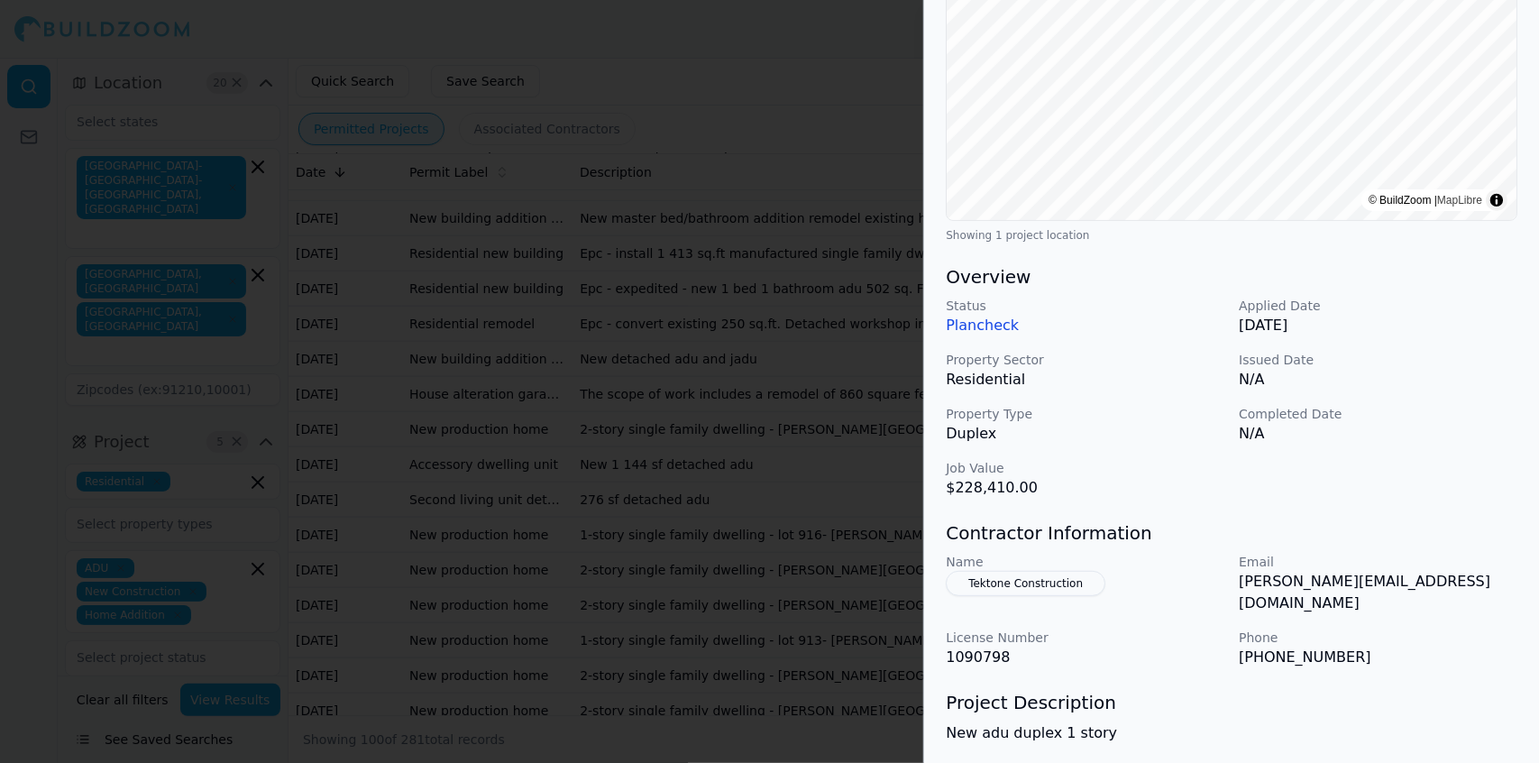
scroll to position [306, 0]
click at [1439, 686] on h3 "Project Description" at bounding box center [1230, 698] width 571 height 25
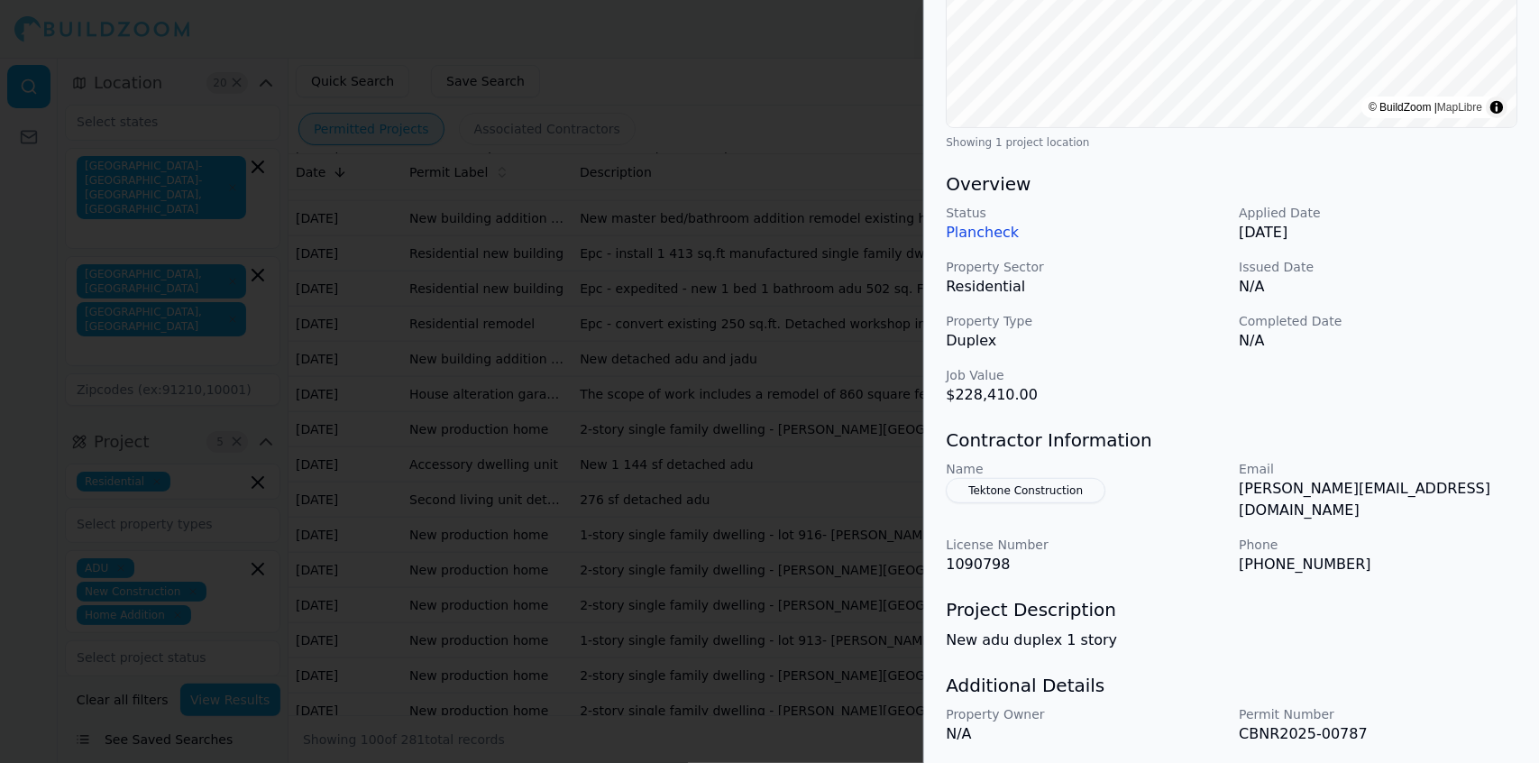
scroll to position [434, 0]
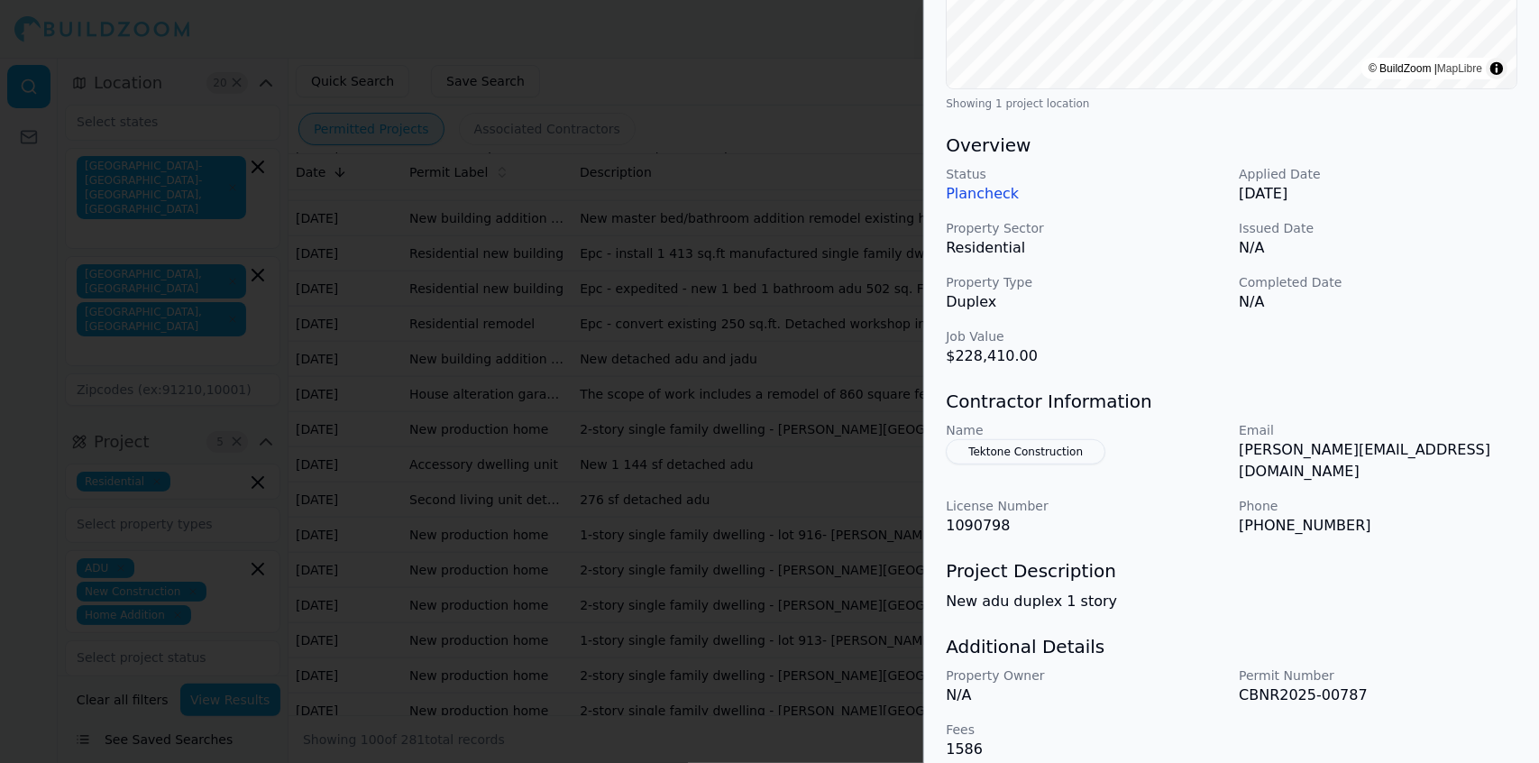
click at [1492, 515] on p "[PHONE_NUMBER]" at bounding box center [1377, 526] width 279 height 22
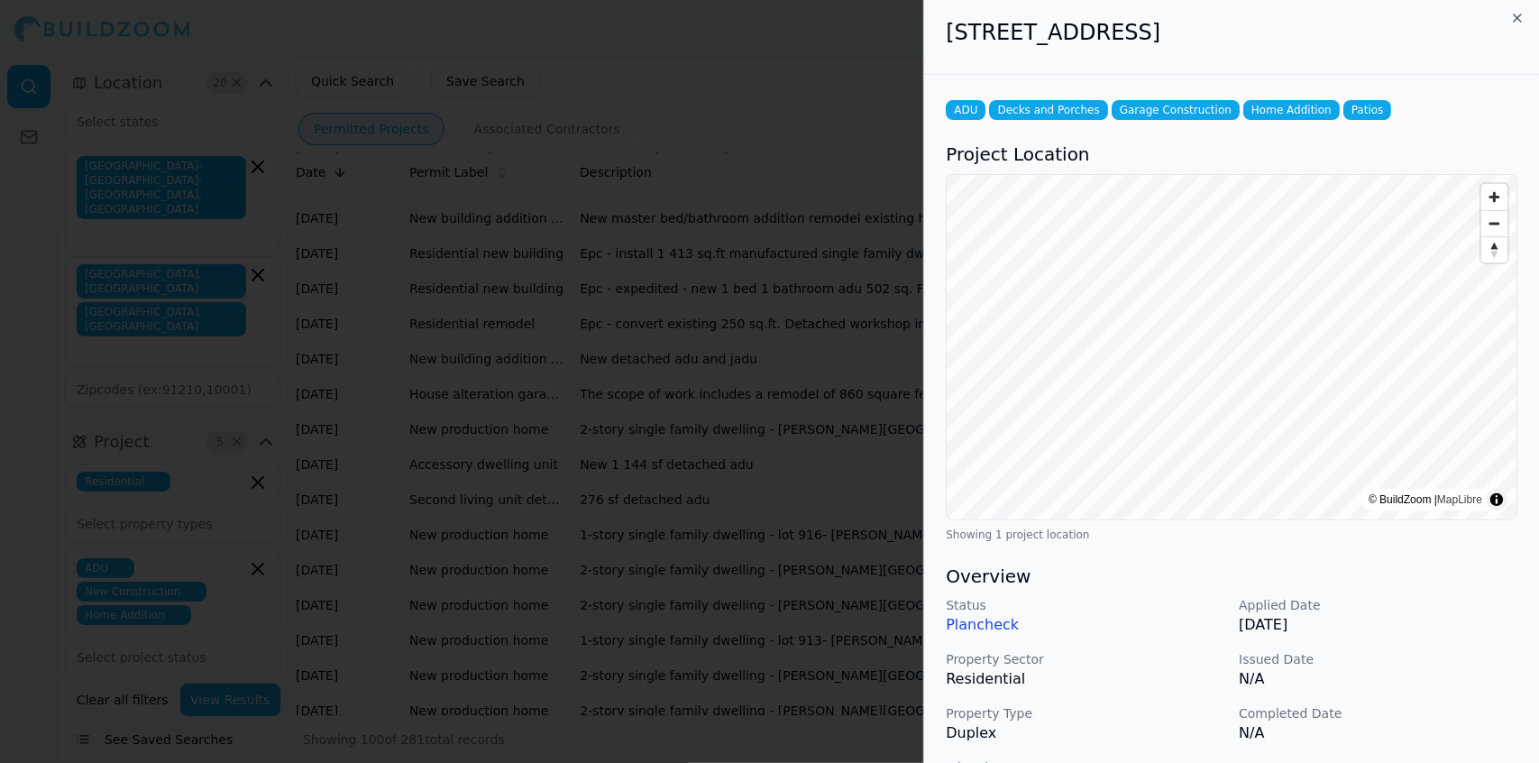
scroll to position [0, 0]
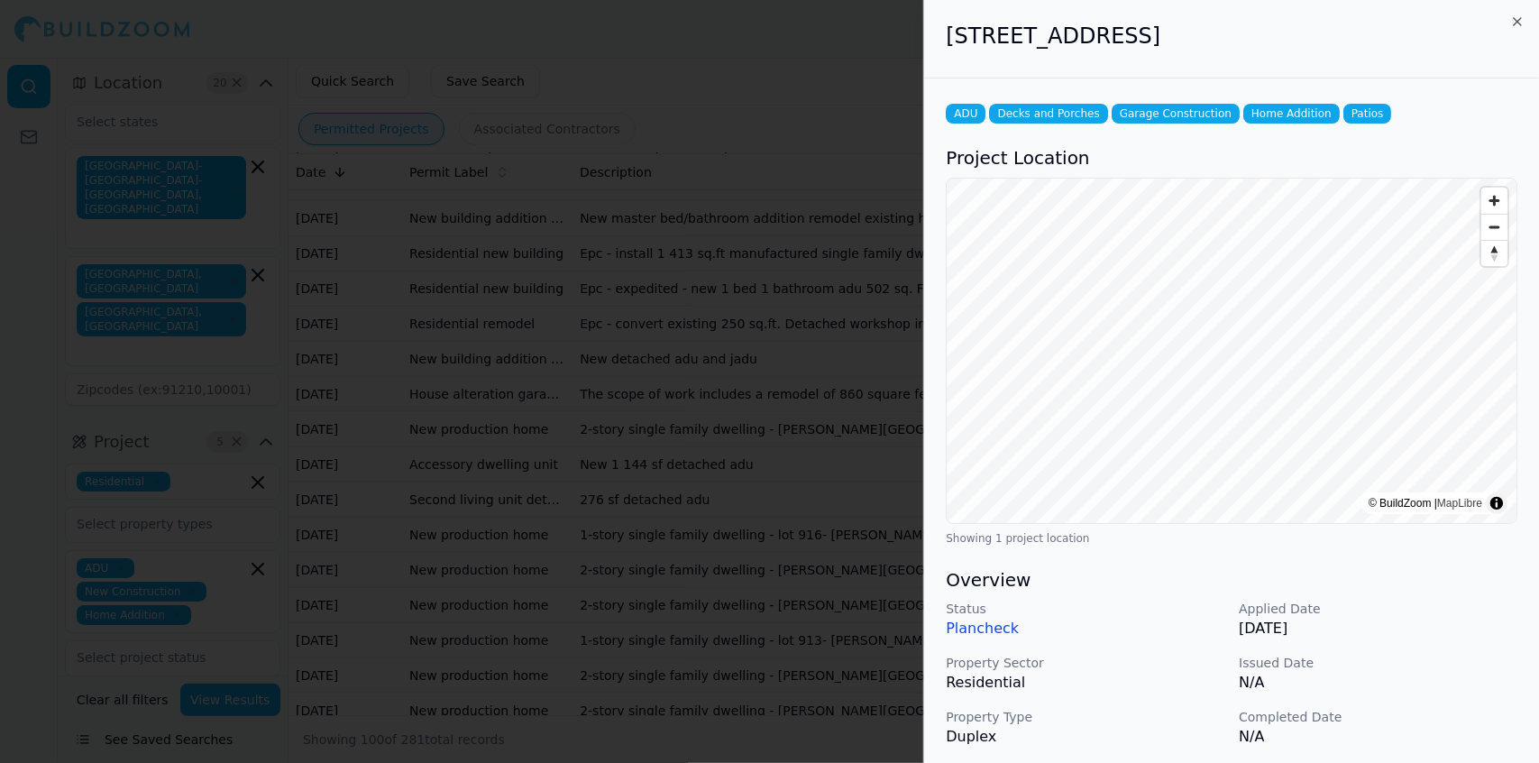
click at [1462, 722] on p "Completed Date" at bounding box center [1377, 717] width 279 height 18
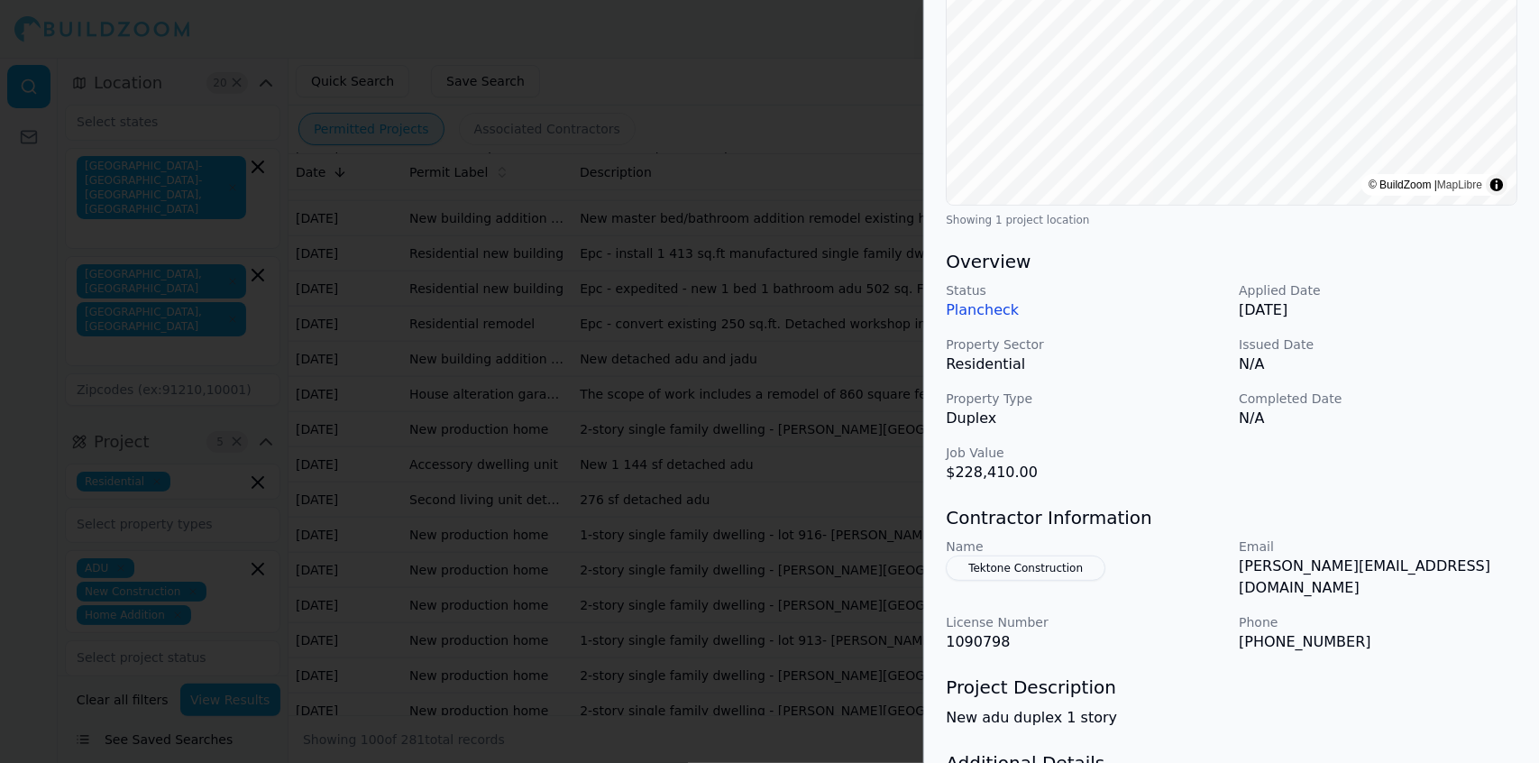
scroll to position [327, 0]
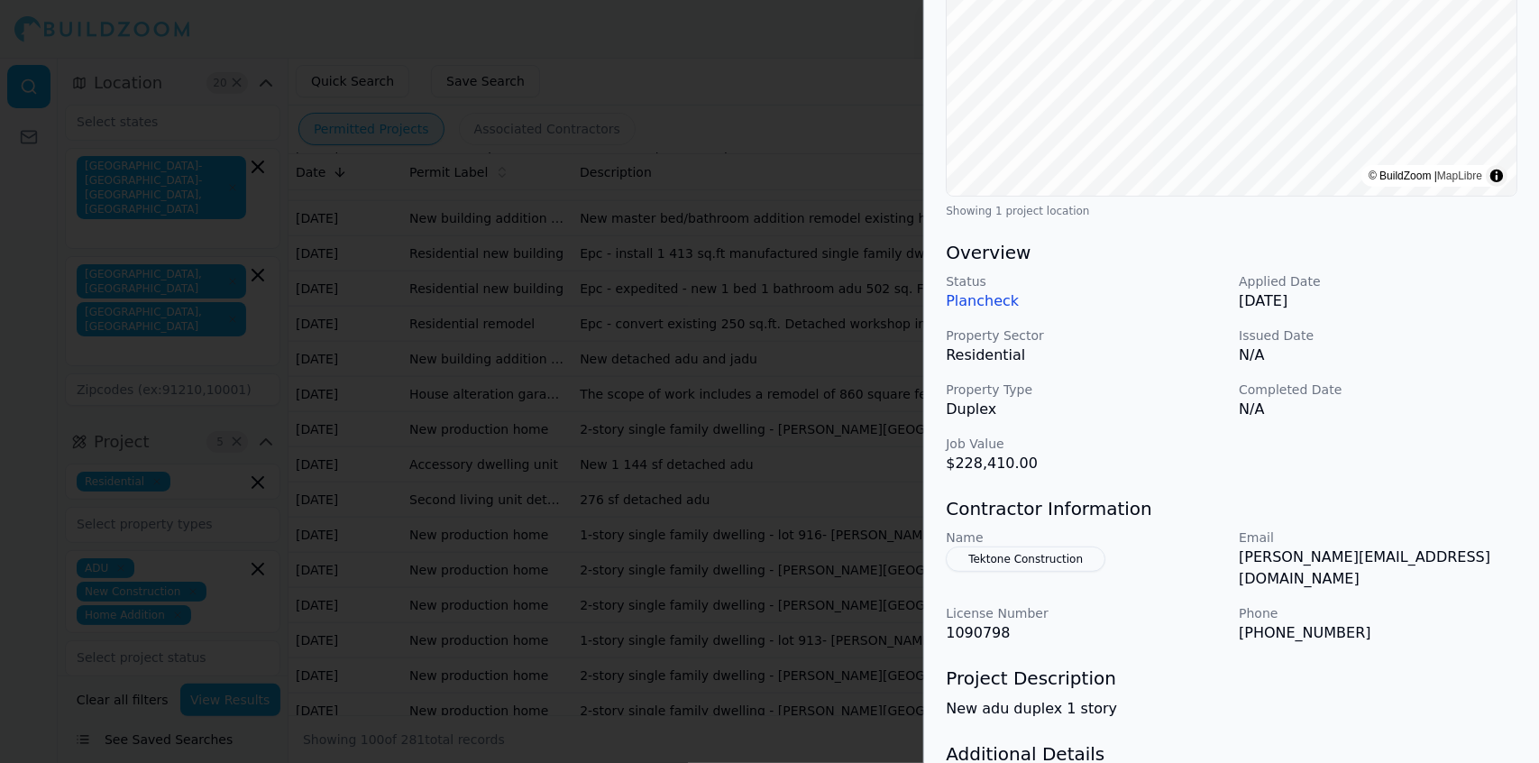
click at [1477, 719] on div "ADU Decks and Porches Garage Construction Home Addition Patios Project Location…" at bounding box center [1231, 319] width 615 height 1137
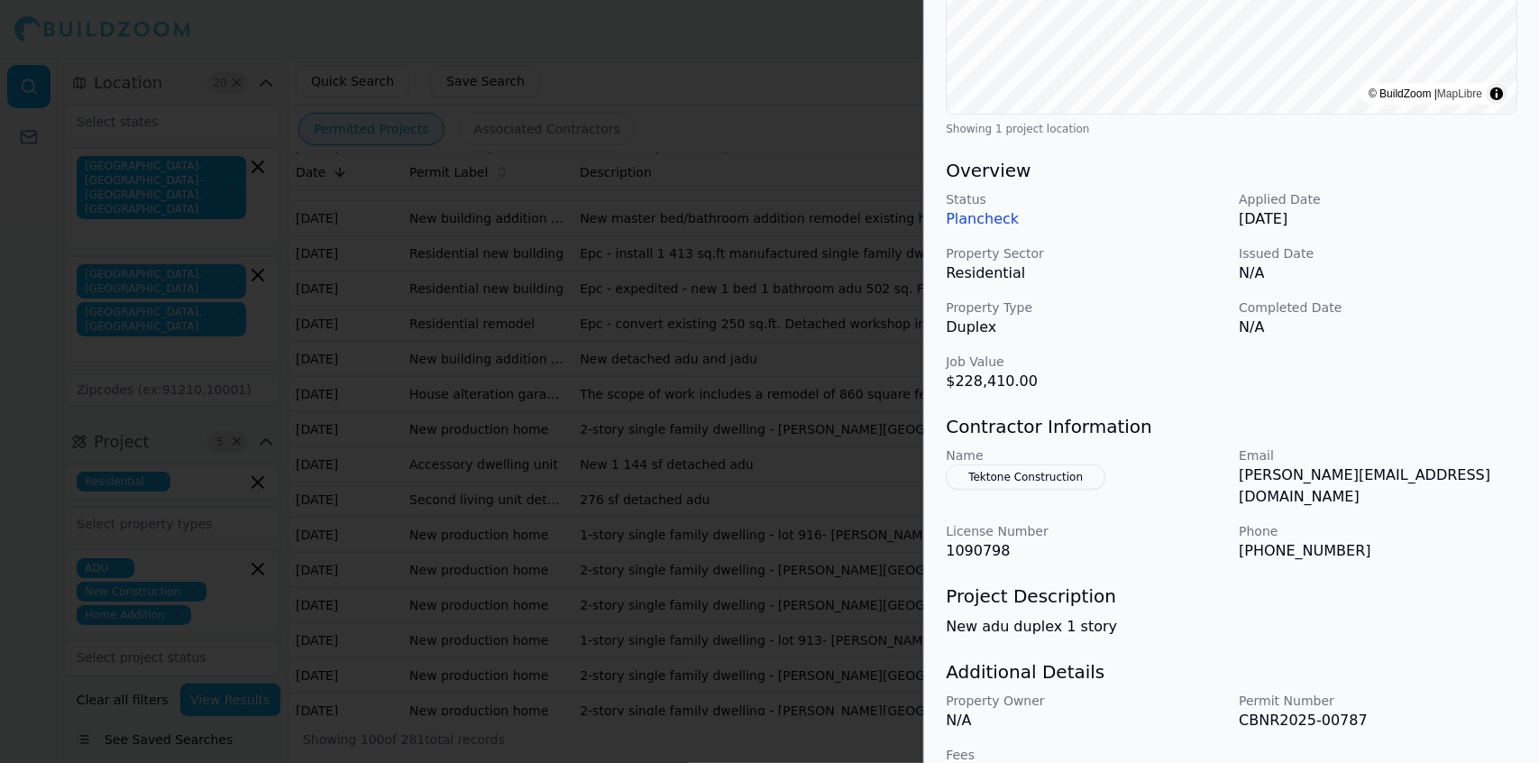
scroll to position [434, 0]
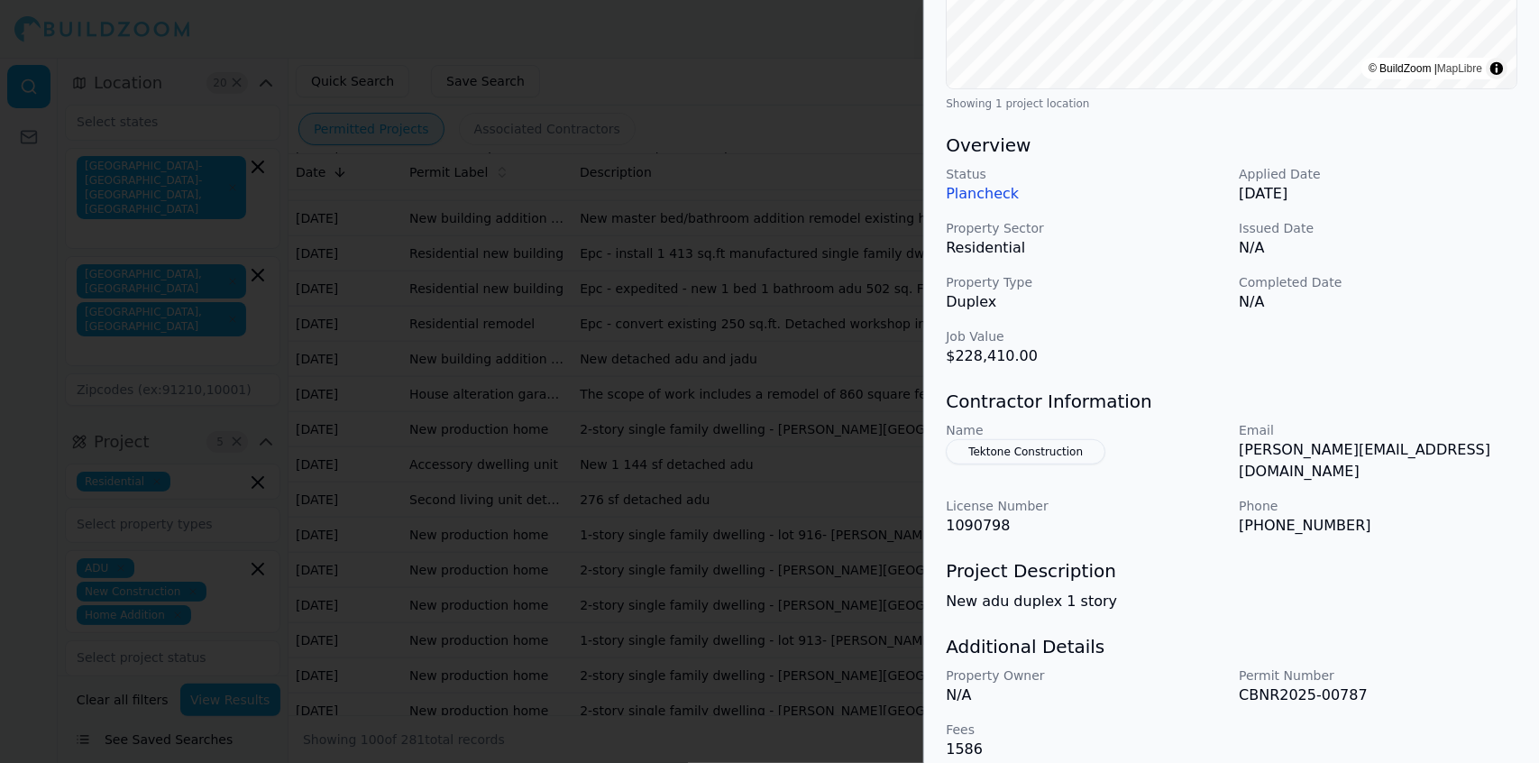
click at [1494, 515] on p "[PHONE_NUMBER]" at bounding box center [1377, 526] width 279 height 22
click at [1465, 163] on div "Overview Status Plancheck Applied Date [DATE] Property Sector Residential Issue…" at bounding box center [1230, 249] width 571 height 234
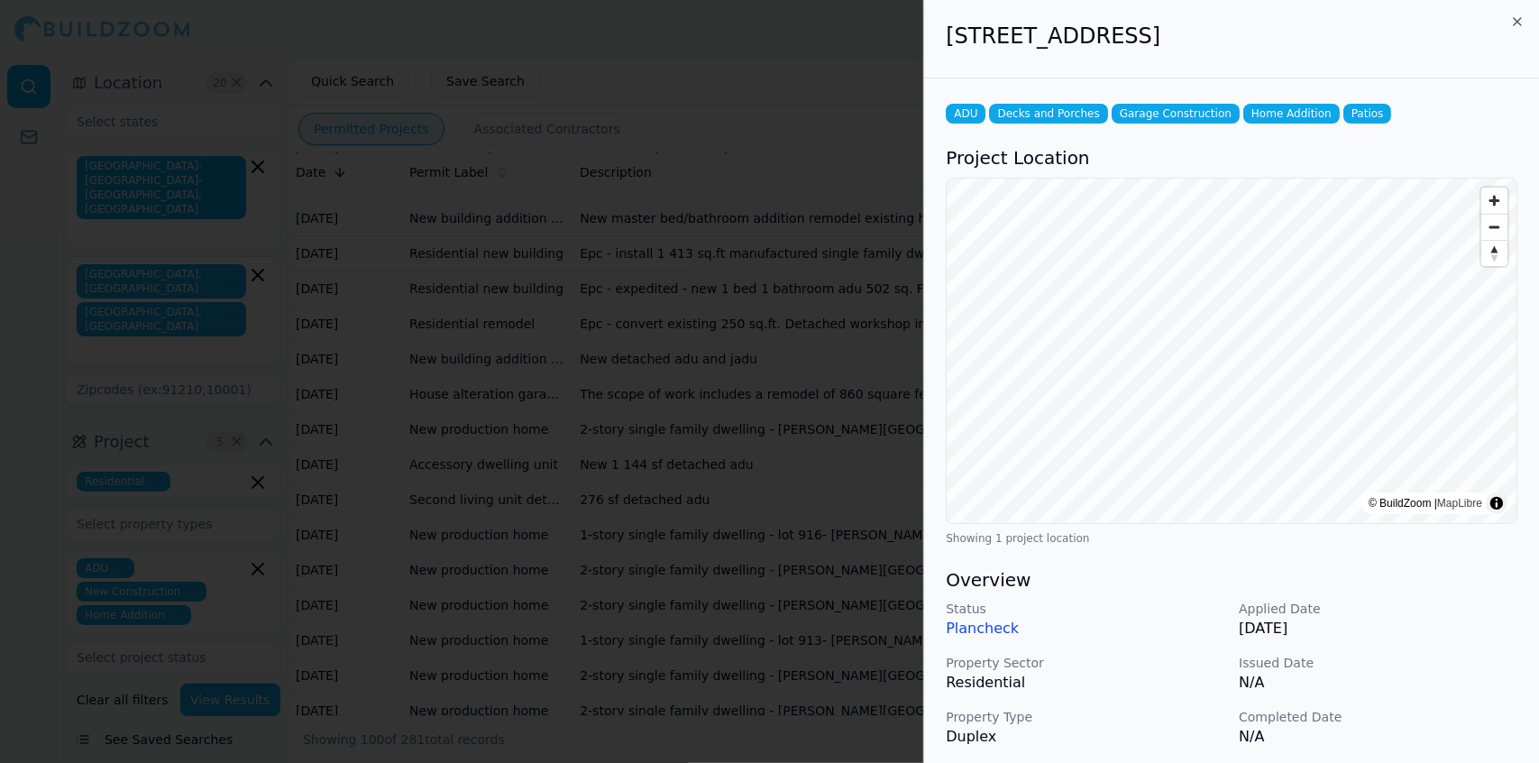
scroll to position [0, 0]
drag, startPoint x: 1400, startPoint y: 34, endPoint x: 944, endPoint y: 59, distance: 456.8
click at [944, 59] on div "[STREET_ADDRESS]" at bounding box center [1231, 39] width 615 height 78
copy h2 "[STREET_ADDRESS]"
click at [1426, 689] on p "N/A" at bounding box center [1377, 682] width 279 height 22
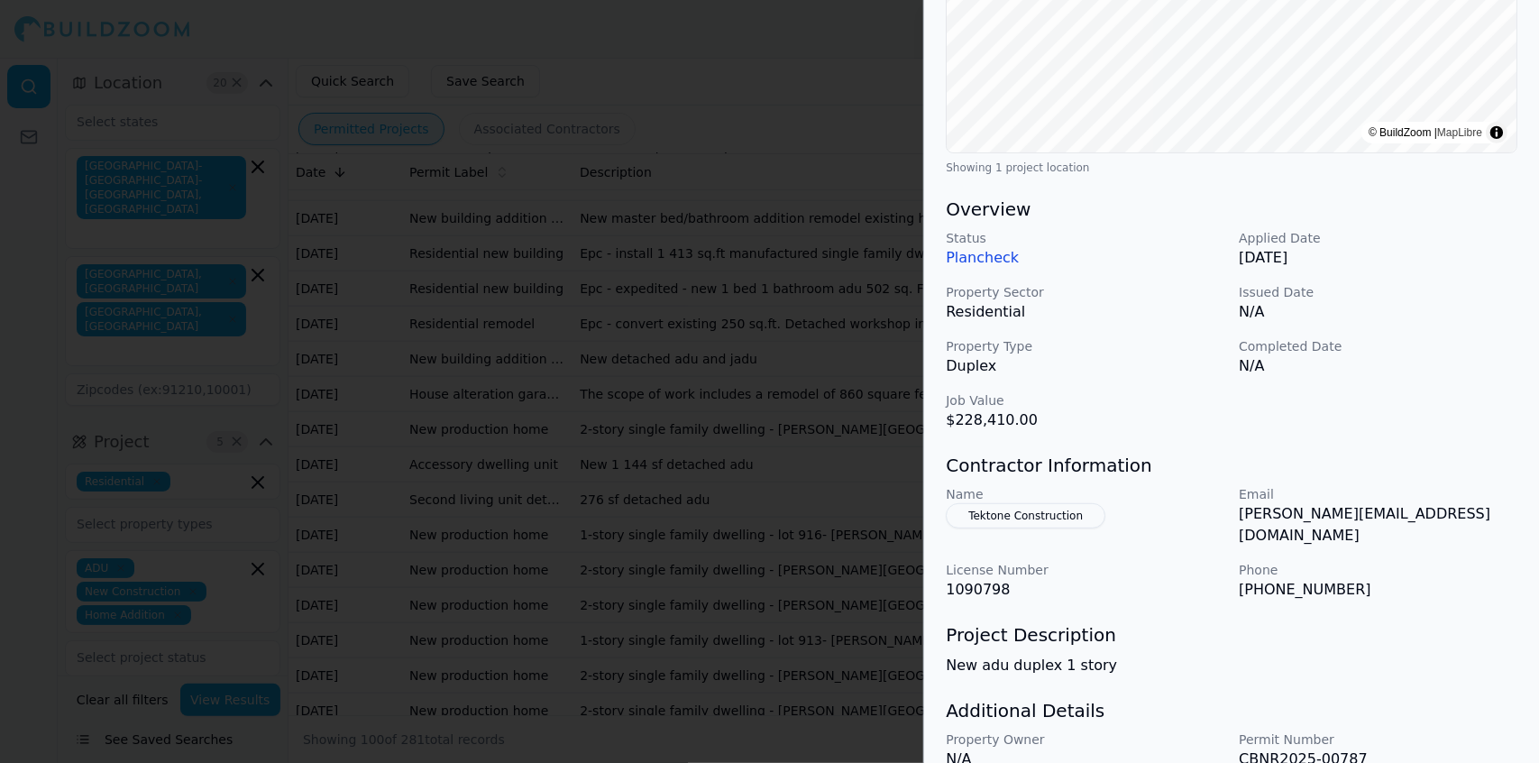
scroll to position [434, 0]
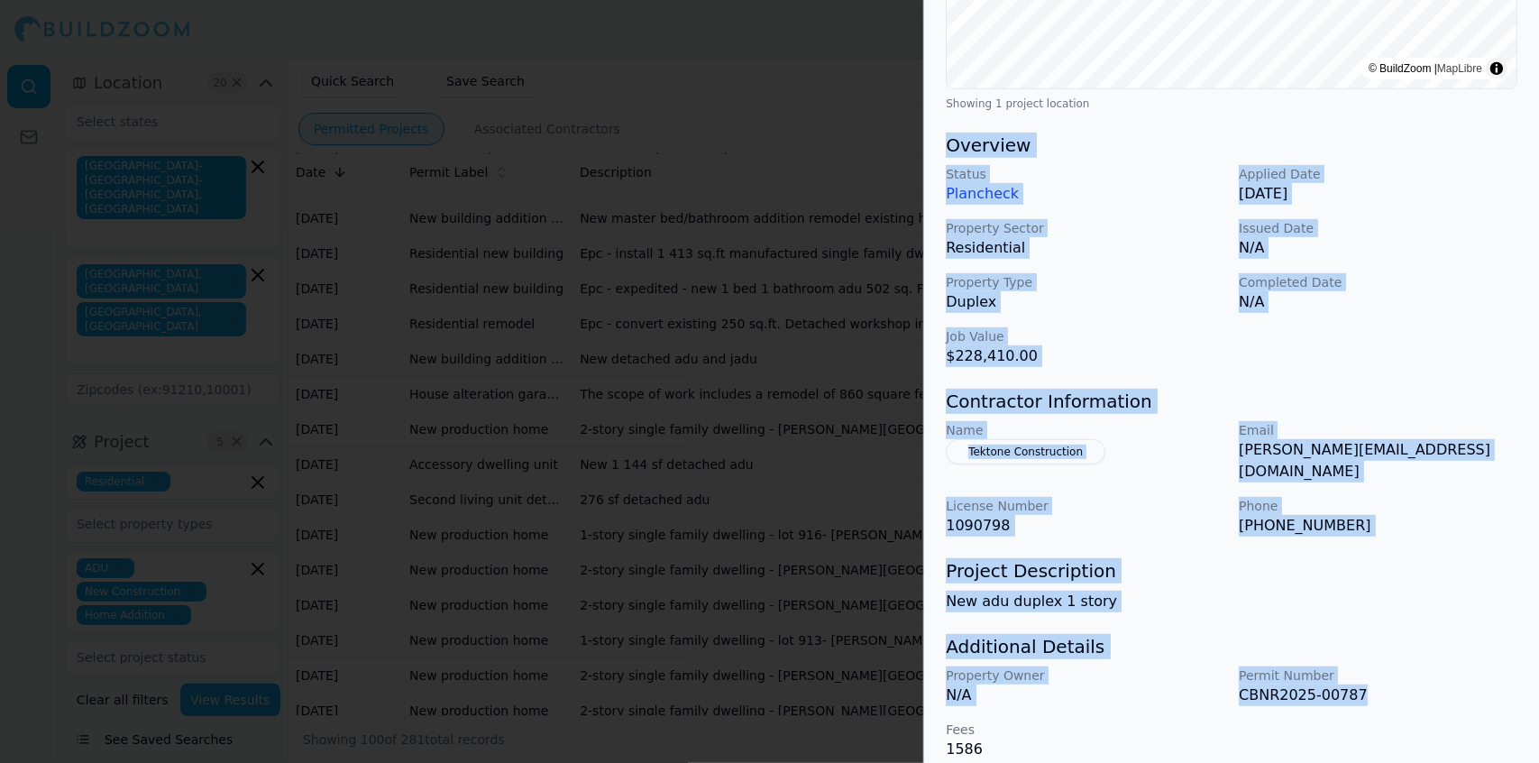
drag, startPoint x: 1379, startPoint y: 671, endPoint x: 943, endPoint y: 151, distance: 678.8
click at [943, 151] on div "ADU Decks and Porches Garage Construction Home Addition Patios Project Location…" at bounding box center [1231, 212] width 615 height 1137
copy div "Overview Status Plancheck Applied Date [DATE] Property Sector Residential Issue…"
